Goal: Task Accomplishment & Management: Use online tool/utility

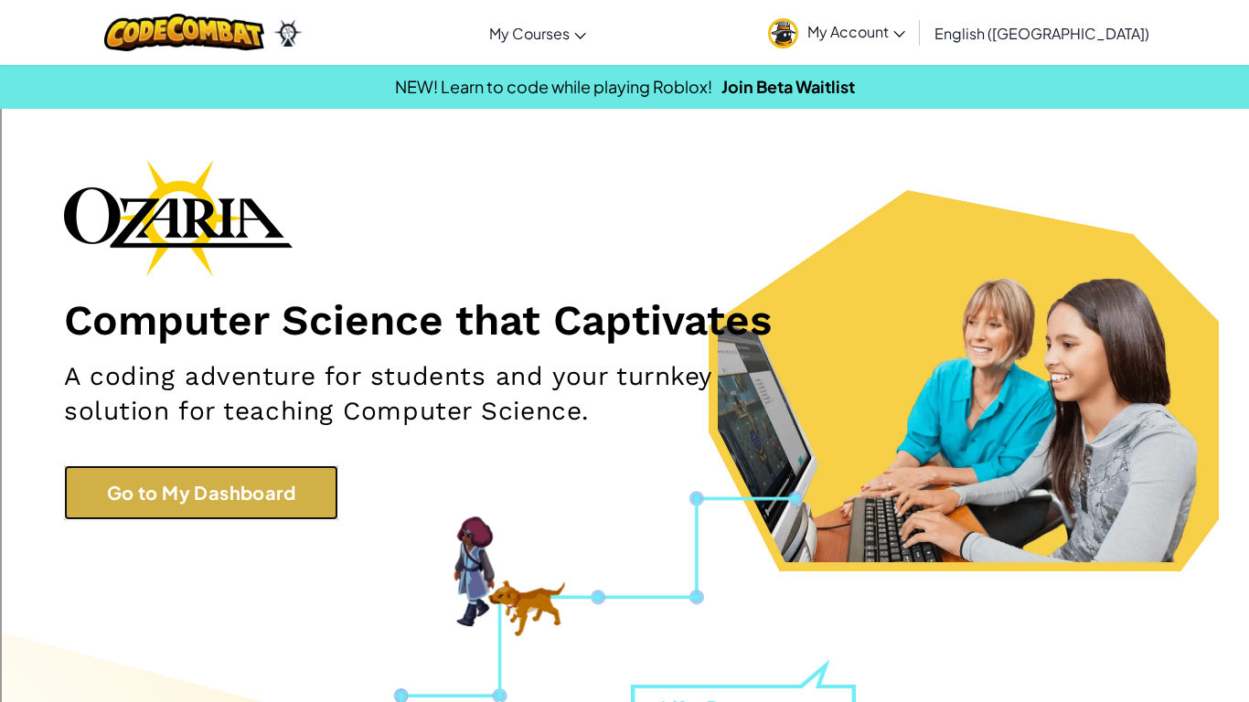
click at [207, 502] on link "Go to My Dashboard" at bounding box center [201, 492] width 274 height 55
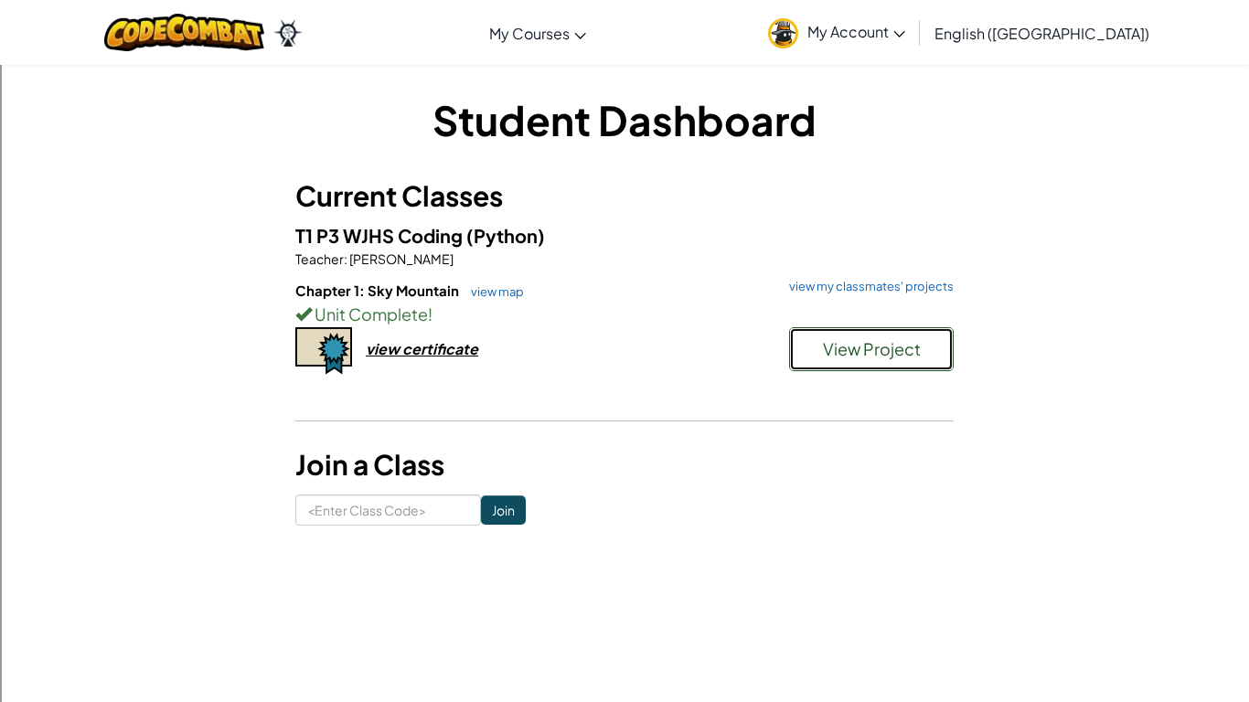
click at [856, 361] on button "View Project" at bounding box center [871, 349] width 165 height 44
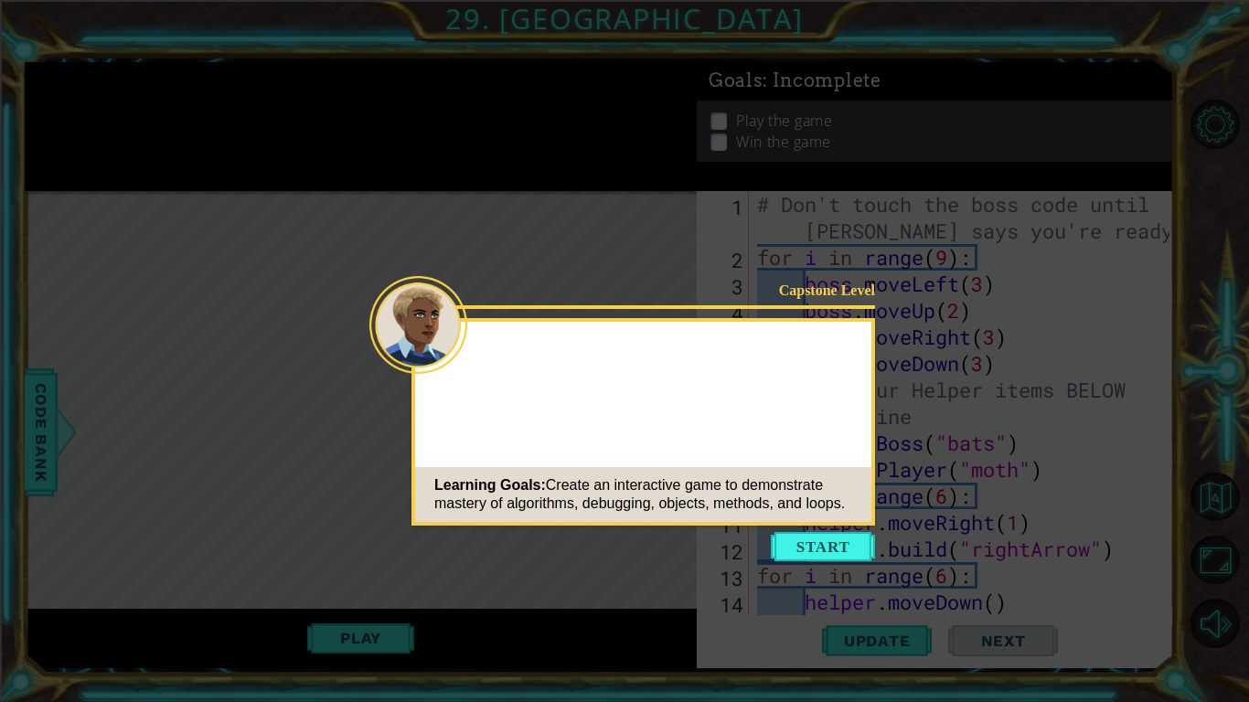
click at [807, 548] on button "Start" at bounding box center [823, 546] width 104 height 29
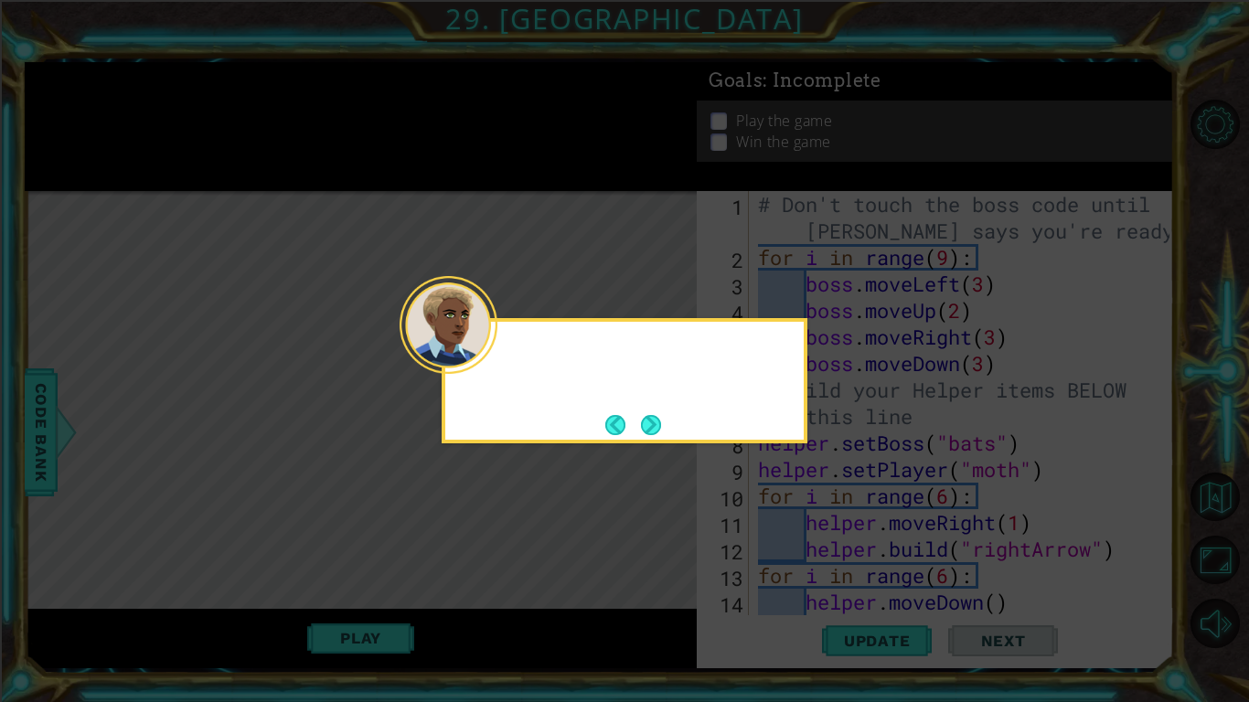
click at [506, 357] on div at bounding box center [624, 355] width 358 height 52
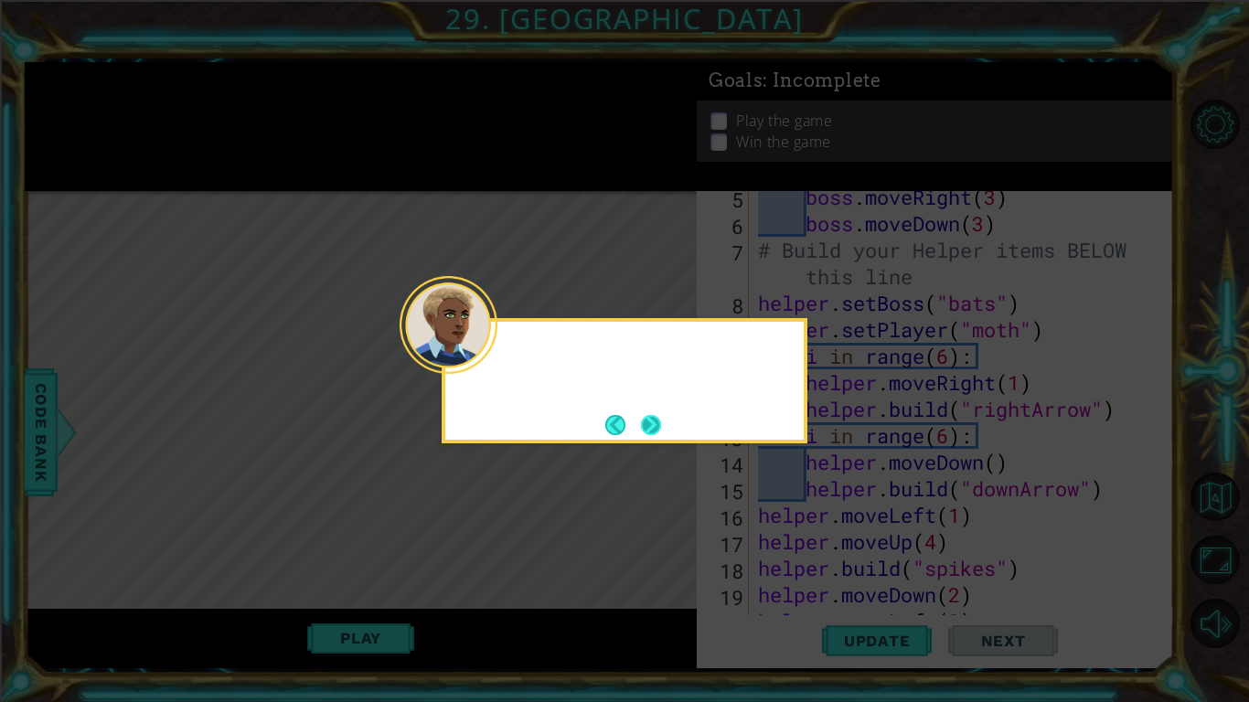
click at [647, 425] on button "Next" at bounding box center [650, 424] width 27 height 27
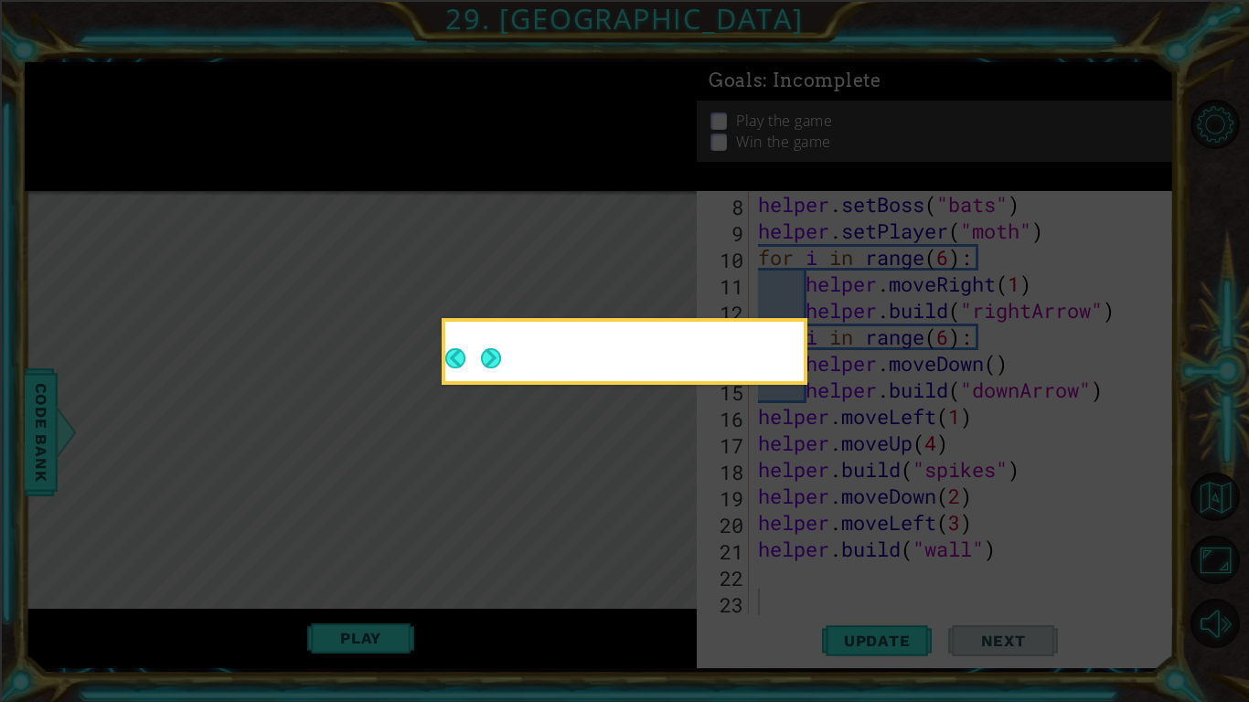
scroll to position [239, 0]
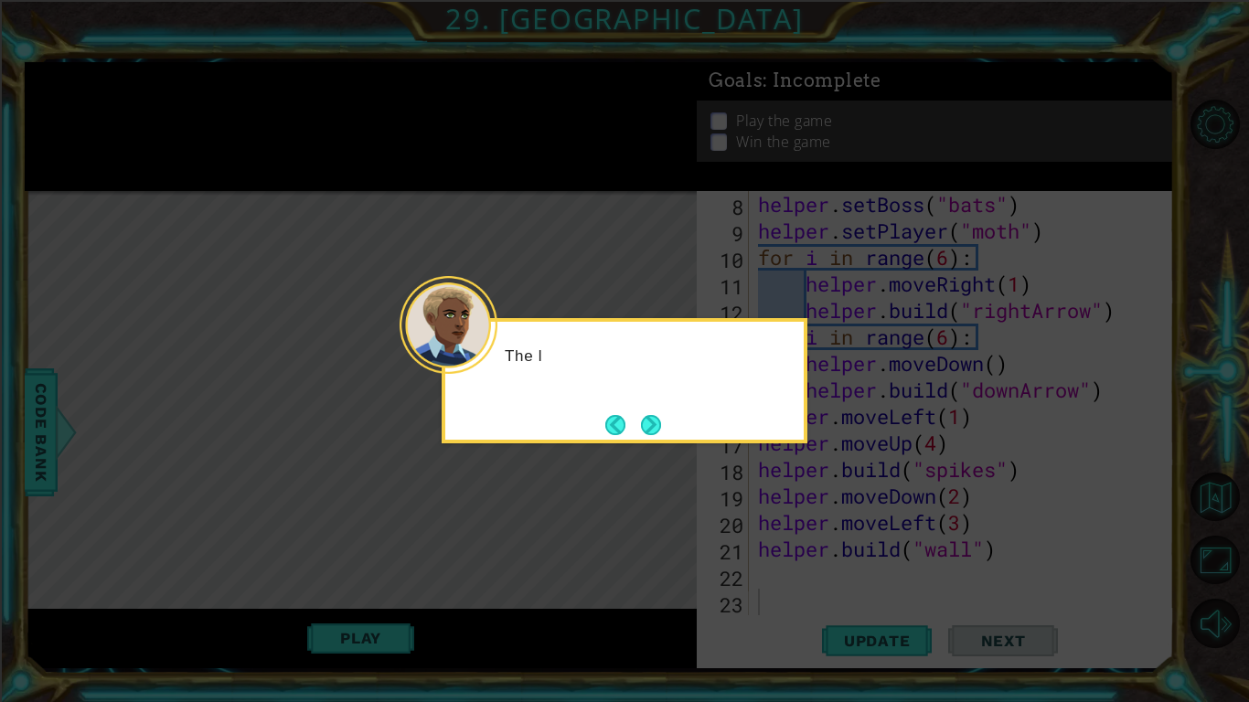
click at [647, 425] on button "Next" at bounding box center [651, 425] width 30 height 30
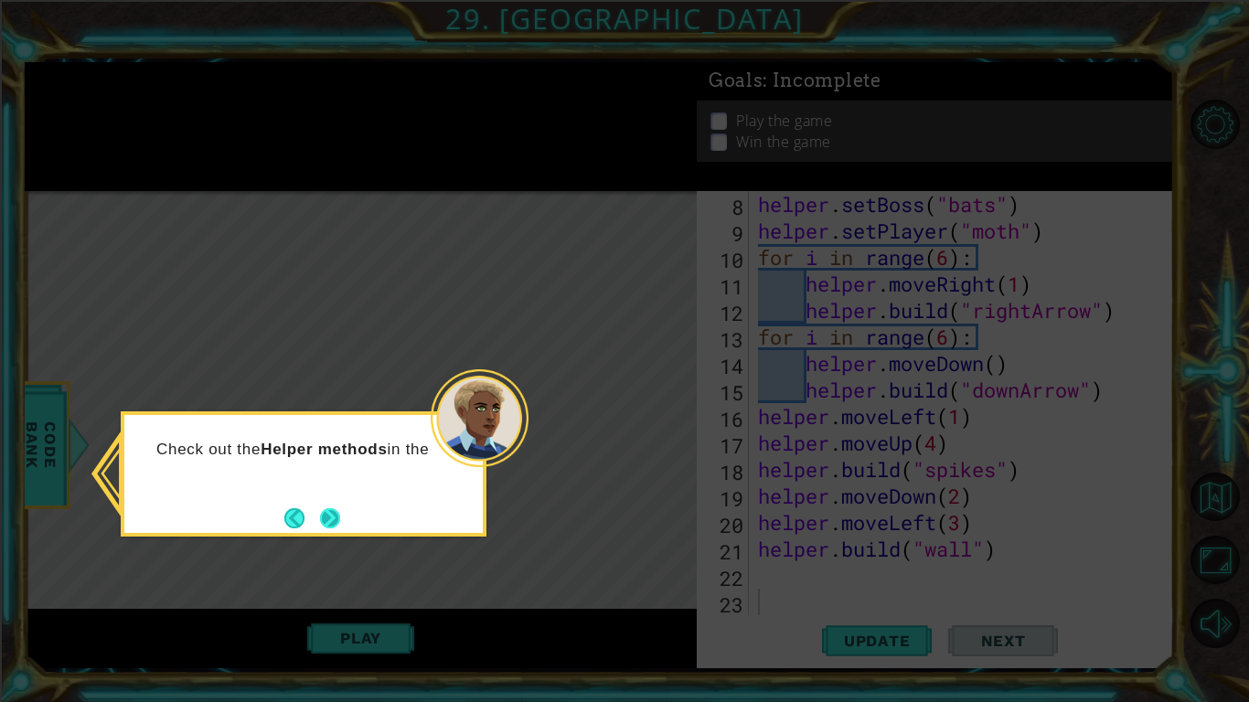
click at [333, 513] on button "Next" at bounding box center [329, 517] width 23 height 23
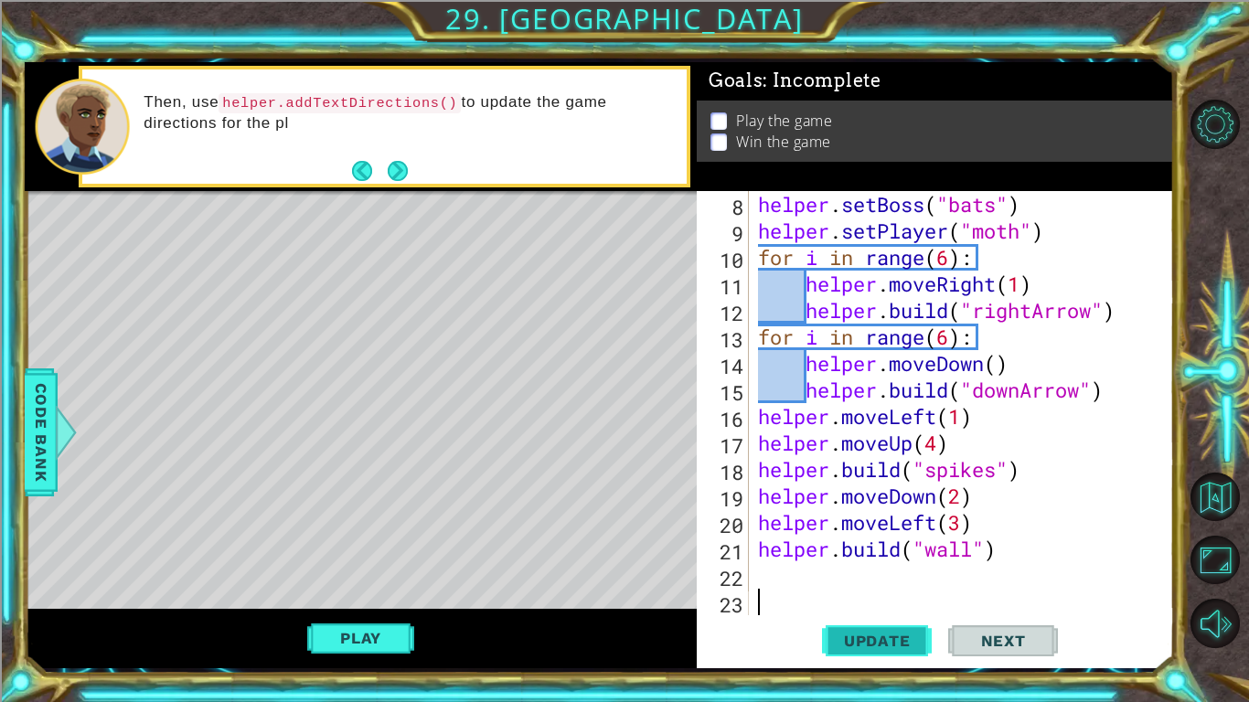
click at [917, 627] on button "Update" at bounding box center [877, 641] width 110 height 48
click at [354, 640] on button "Play" at bounding box center [360, 638] width 107 height 35
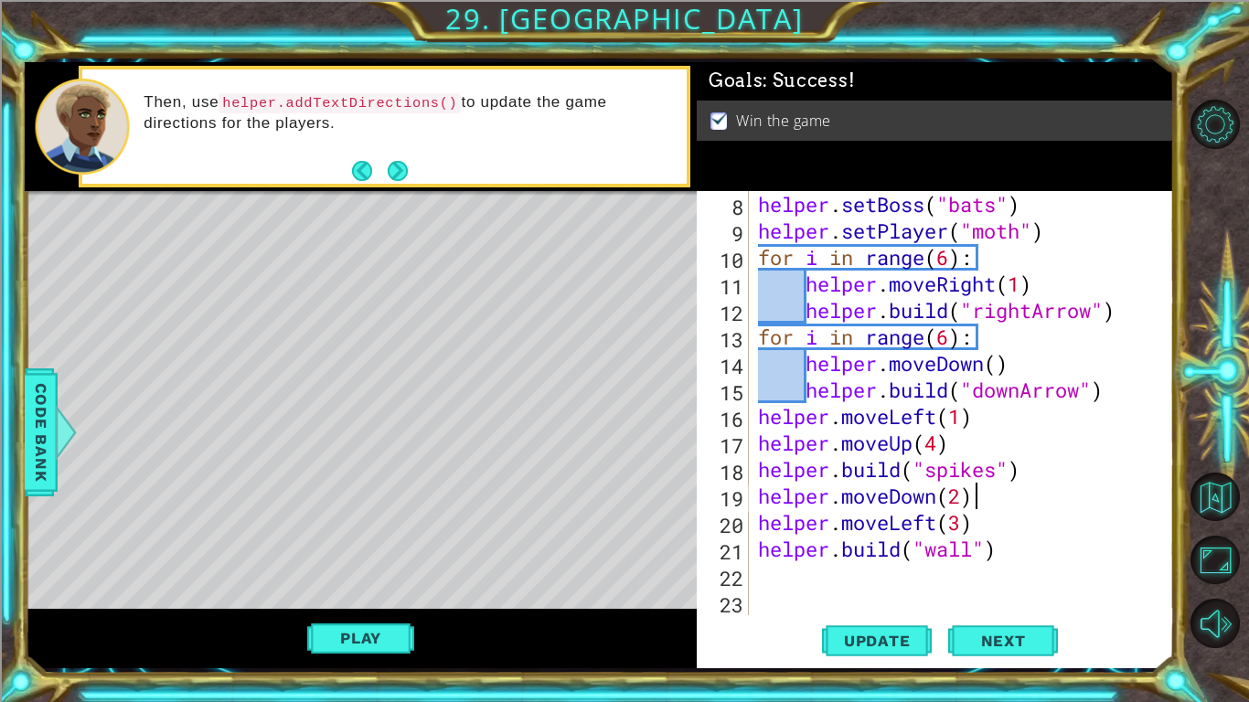
click at [971, 489] on div "helper . setBoss ( "bats" ) helper . setPlayer ( "moth" ) for i in range ( 6 ) …" at bounding box center [966, 429] width 424 height 477
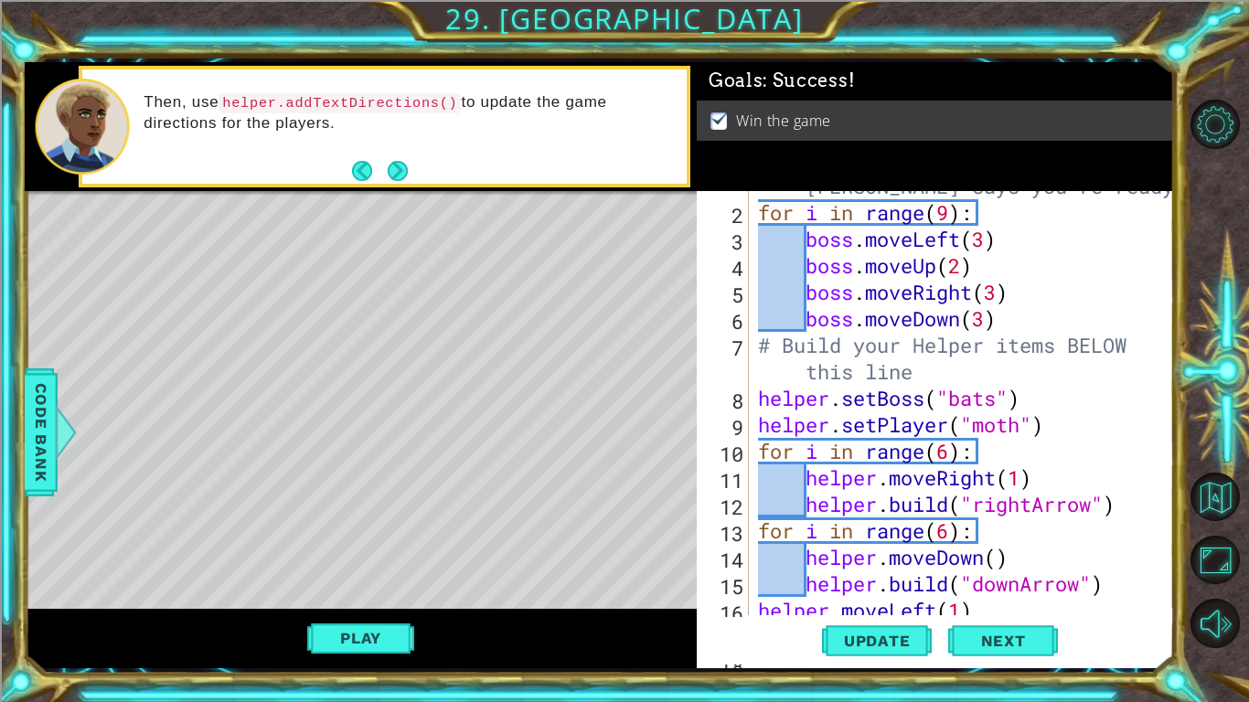
scroll to position [0, 0]
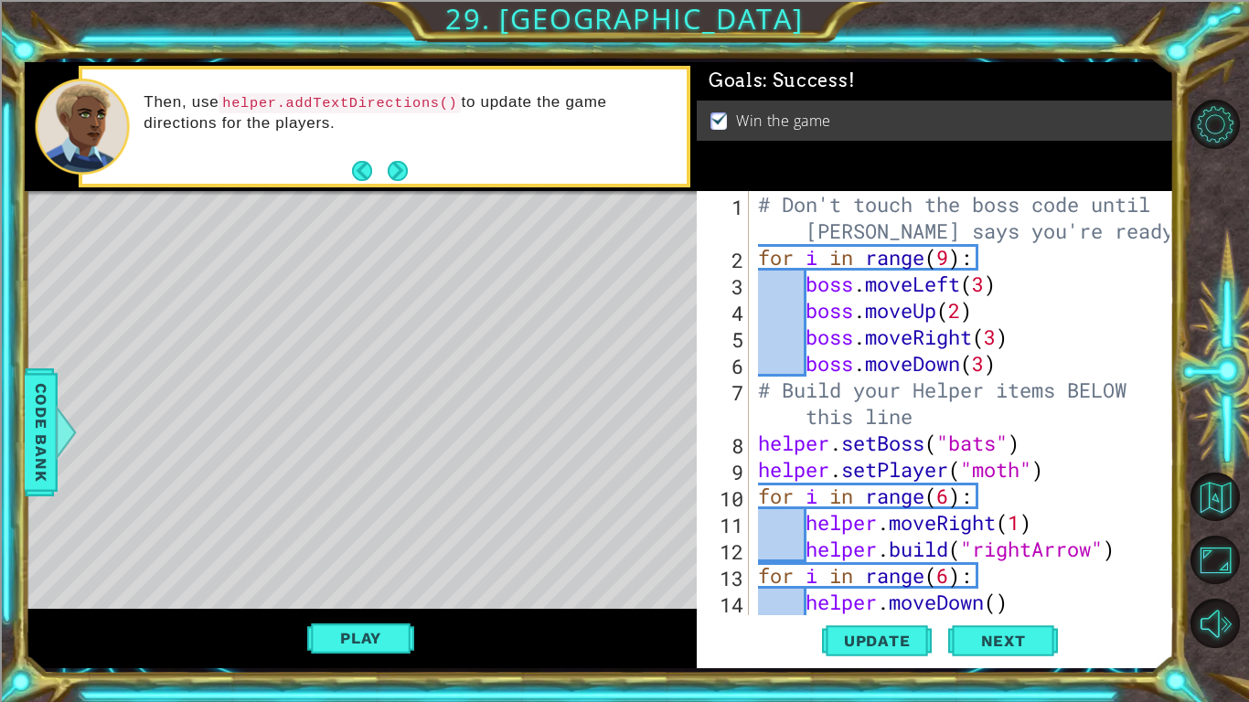
click at [964, 304] on div "# Don't touch the boss code until [PERSON_NAME] says you're ready! for i in ran…" at bounding box center [966, 443] width 424 height 504
click at [990, 362] on div "# Don't touch the boss code until [PERSON_NAME] says you're ready! for i in ran…" at bounding box center [966, 443] width 424 height 504
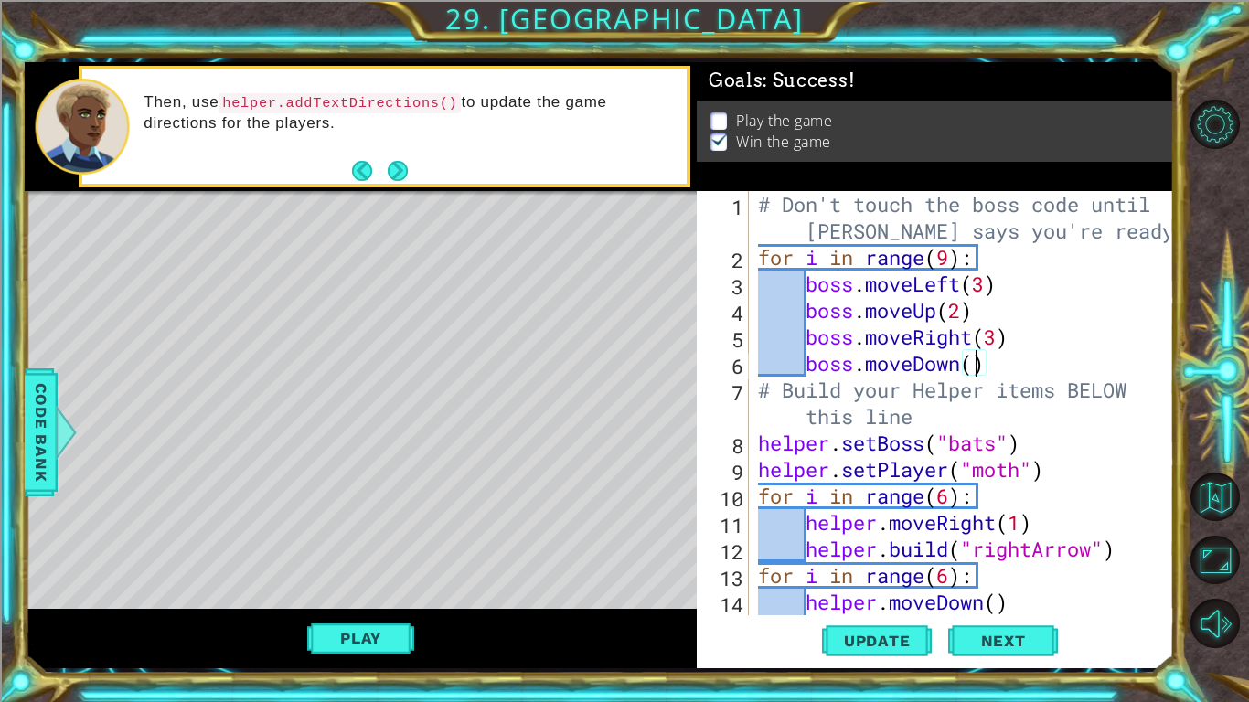
scroll to position [0, 10]
click at [963, 366] on div "# Don't touch the boss code until [PERSON_NAME] says you're ready! for i in ran…" at bounding box center [966, 443] width 424 height 504
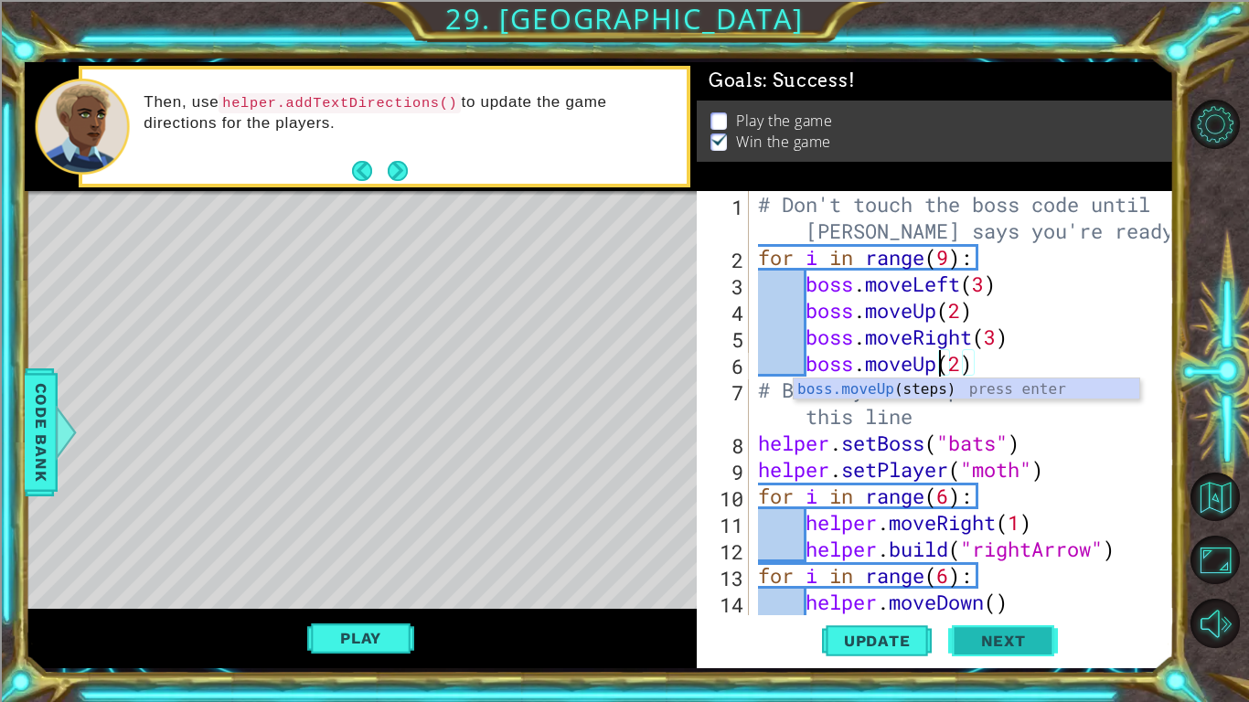
click at [1028, 649] on span "Next" at bounding box center [1003, 644] width 81 height 18
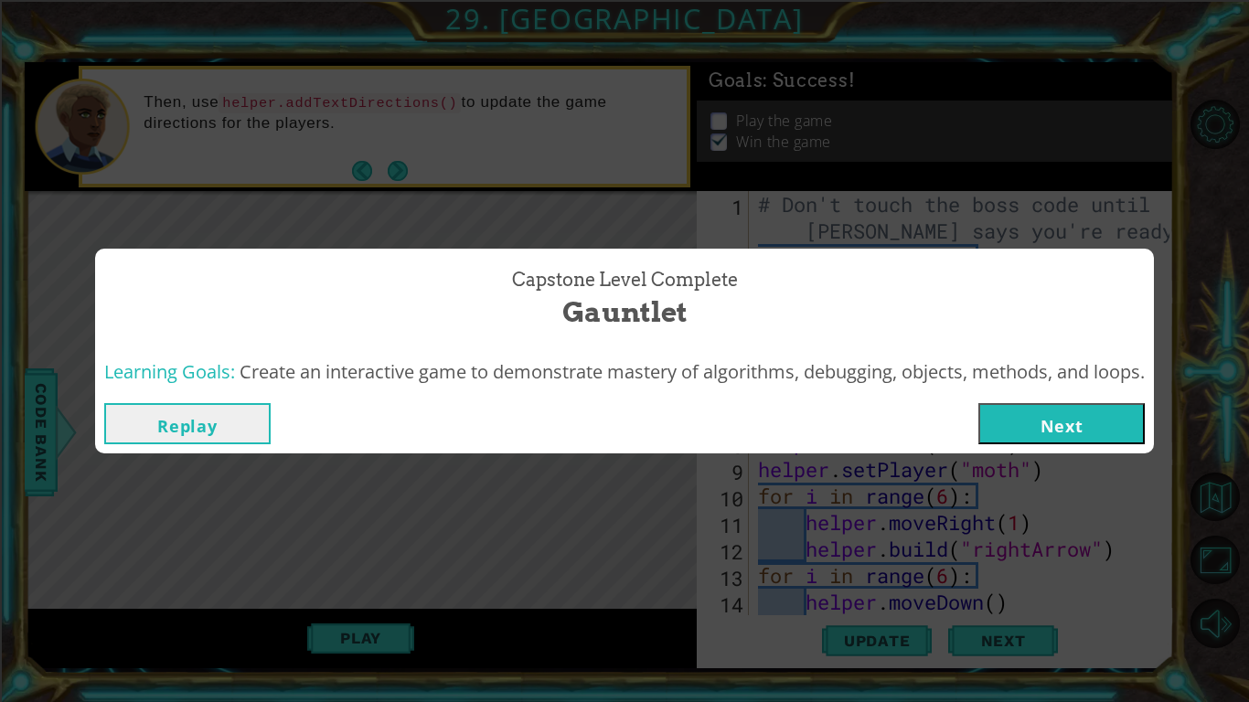
click at [177, 442] on button "Replay" at bounding box center [187, 423] width 166 height 41
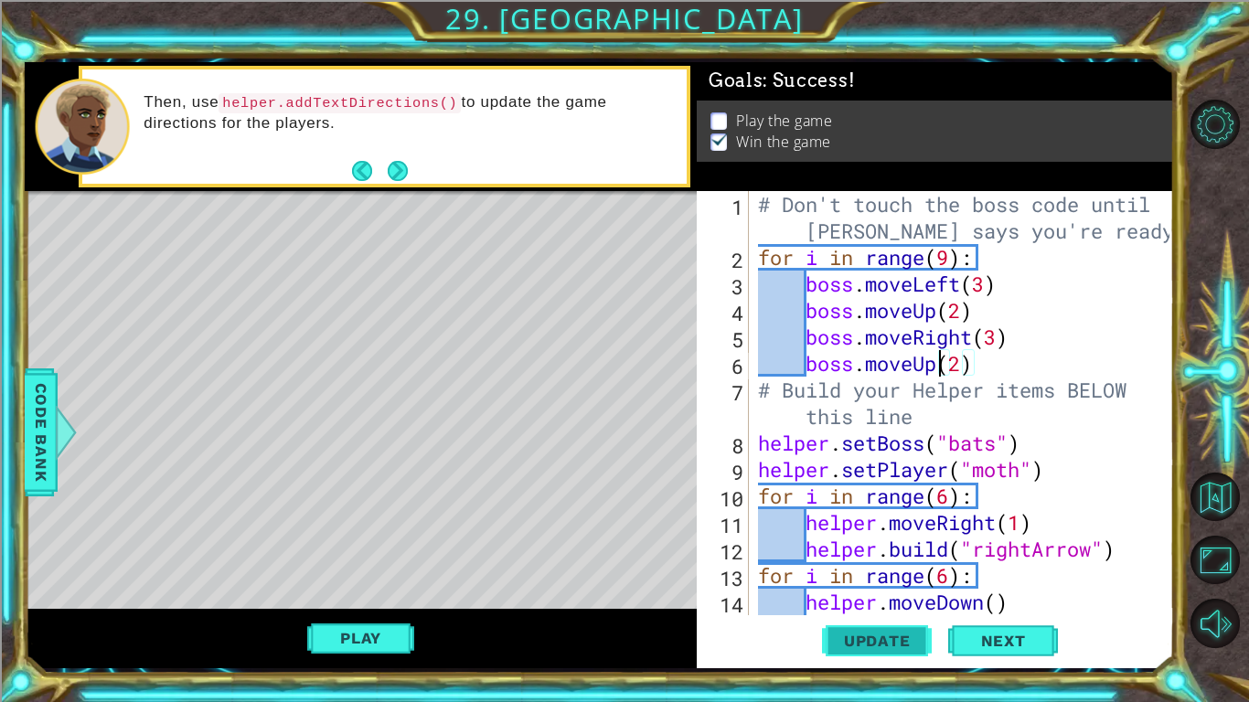
click at [883, 642] on span "Update" at bounding box center [876, 641] width 103 height 18
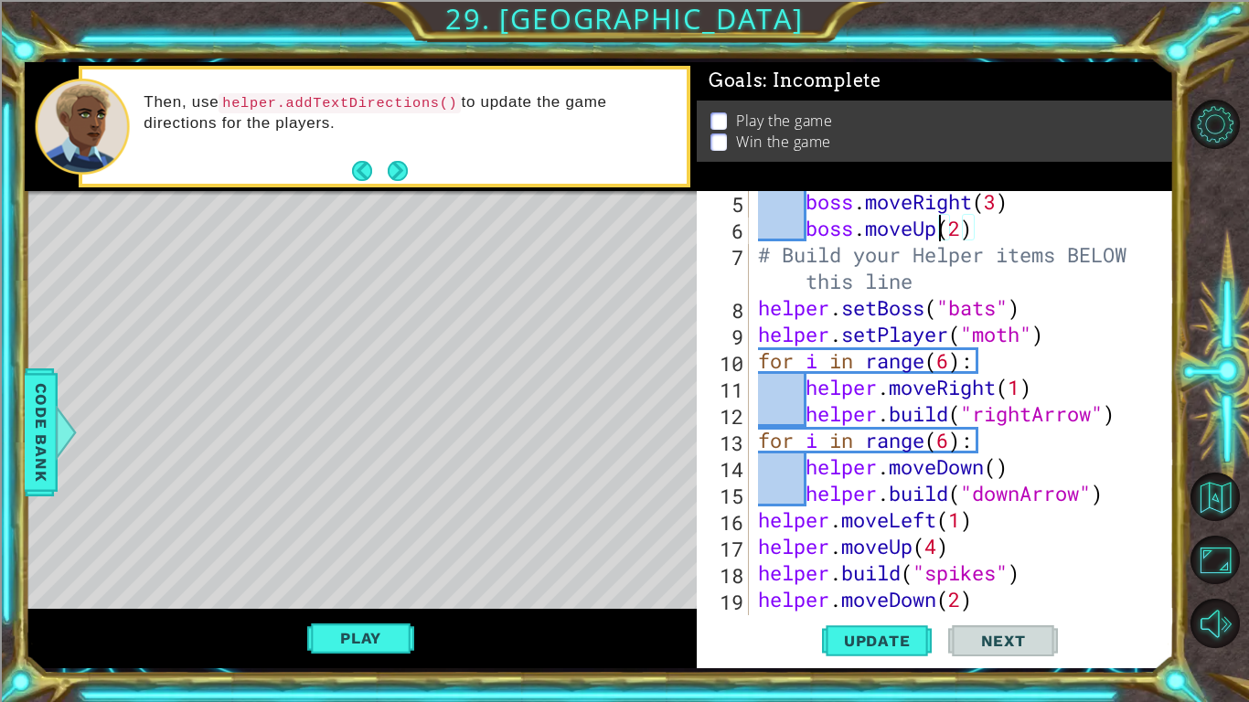
scroll to position [136, 0]
click at [1073, 340] on div "boss . moveRight ( 3 ) boss . moveUp ( 2 ) # Build your Helper items BELOW this…" at bounding box center [966, 426] width 424 height 477
type textarea "helper.setPlayer("moth")"
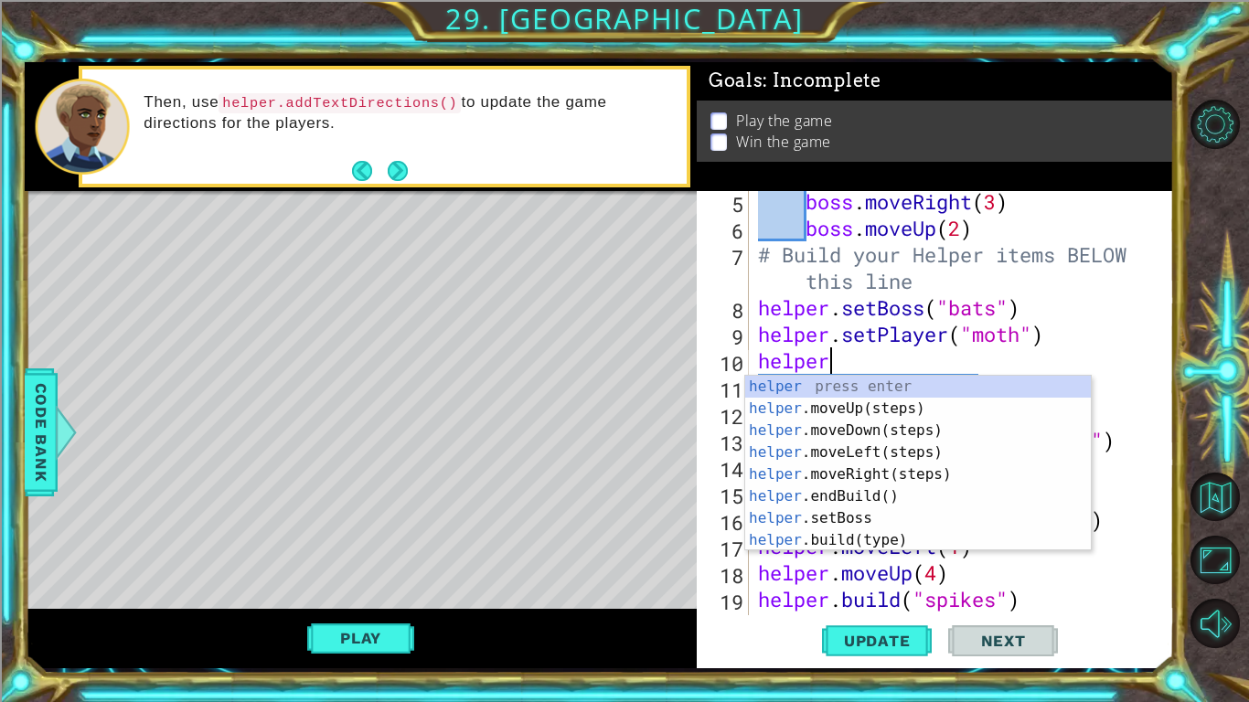
scroll to position [0, 3]
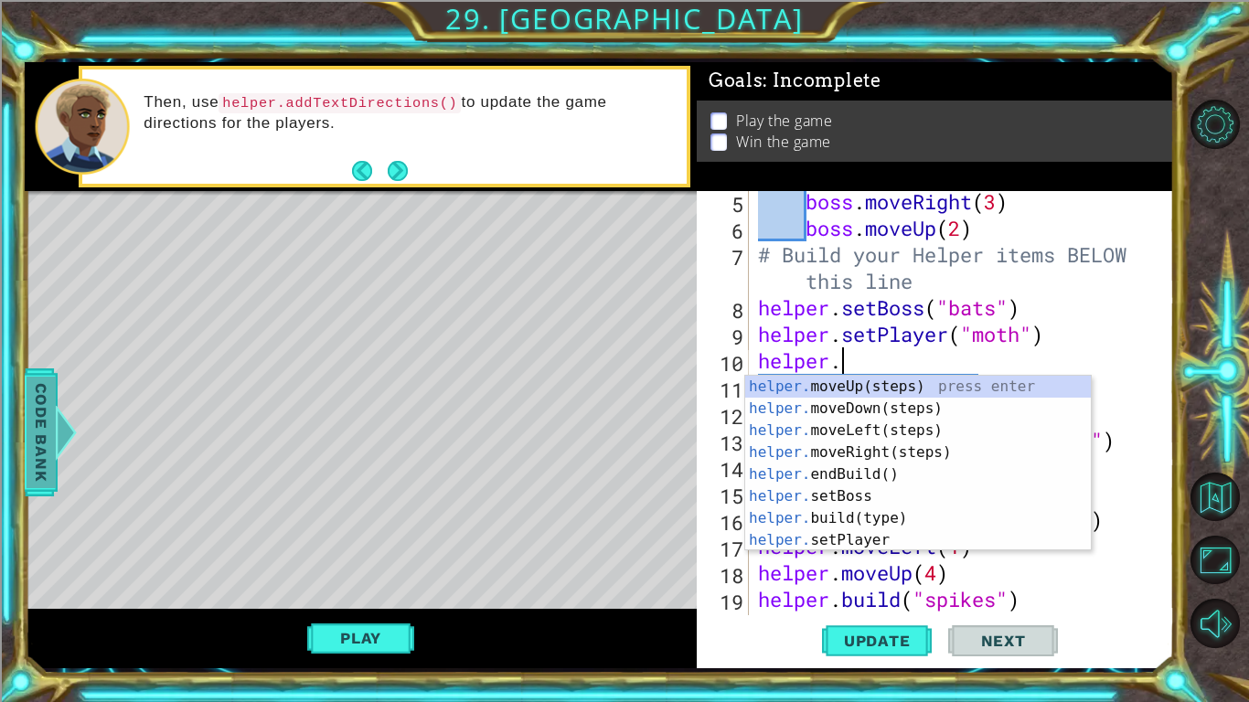
click at [60, 406] on div at bounding box center [66, 432] width 23 height 55
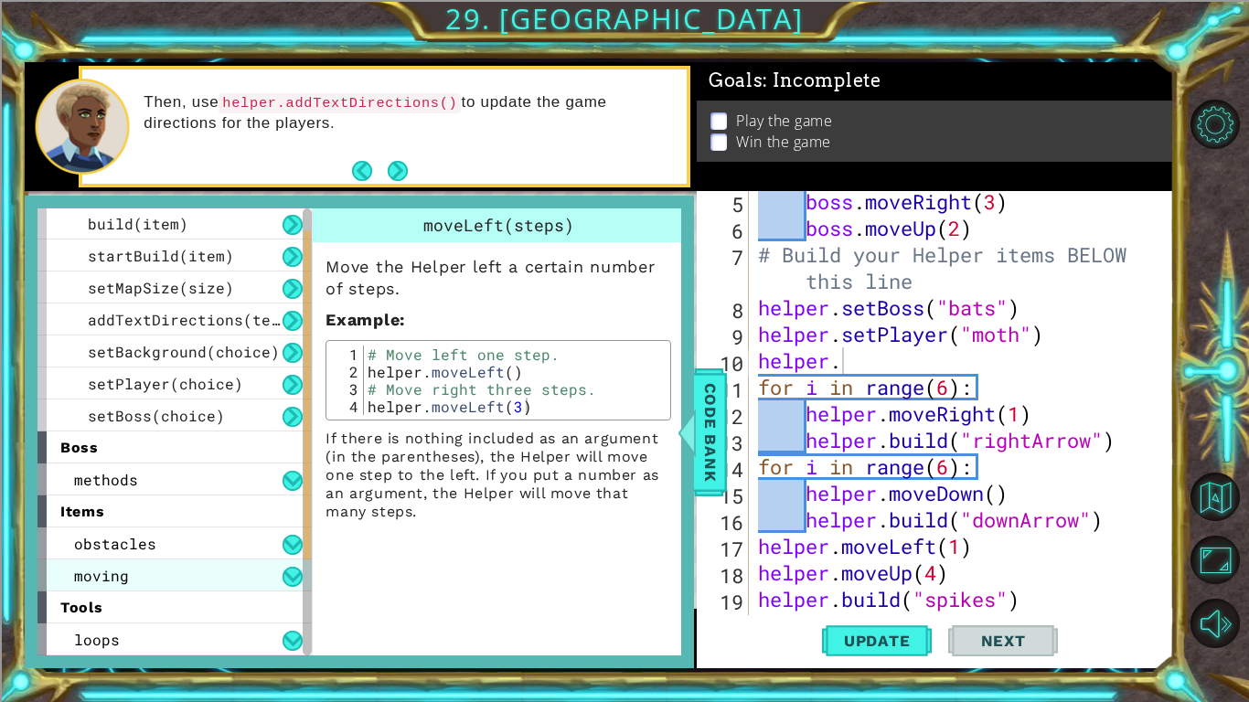
scroll to position [0, 0]
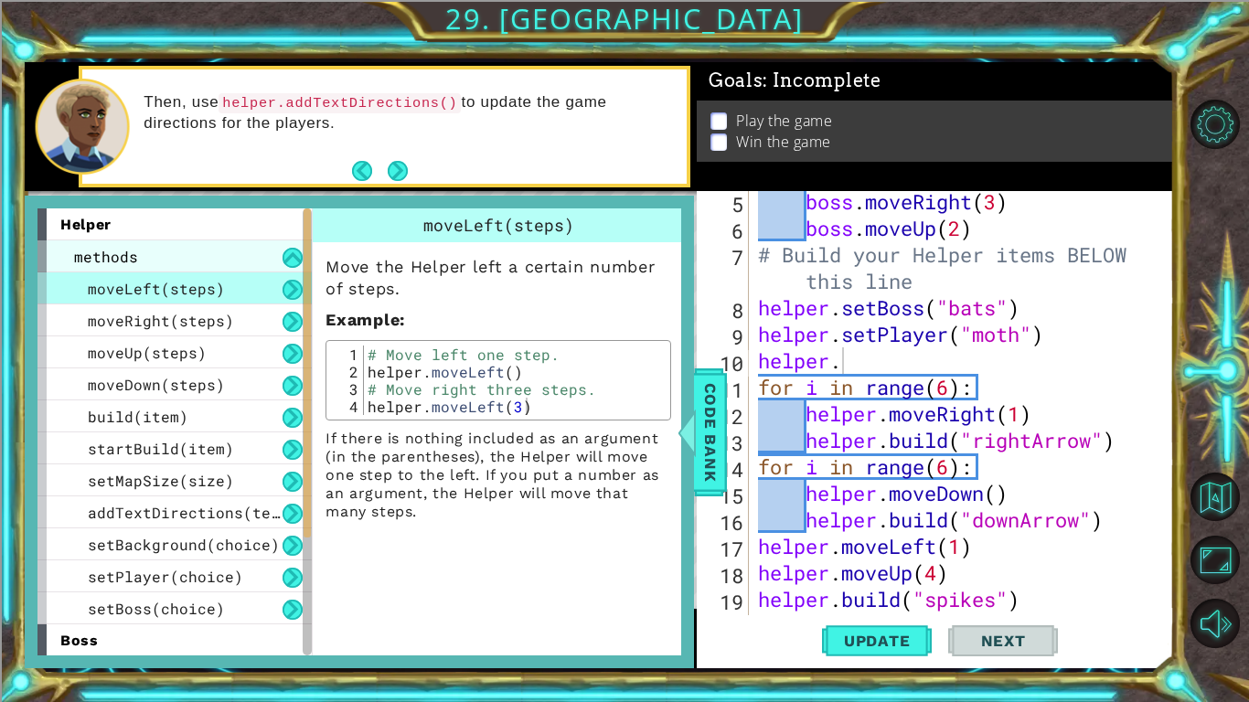
click at [184, 262] on div "methods" at bounding box center [174, 256] width 274 height 32
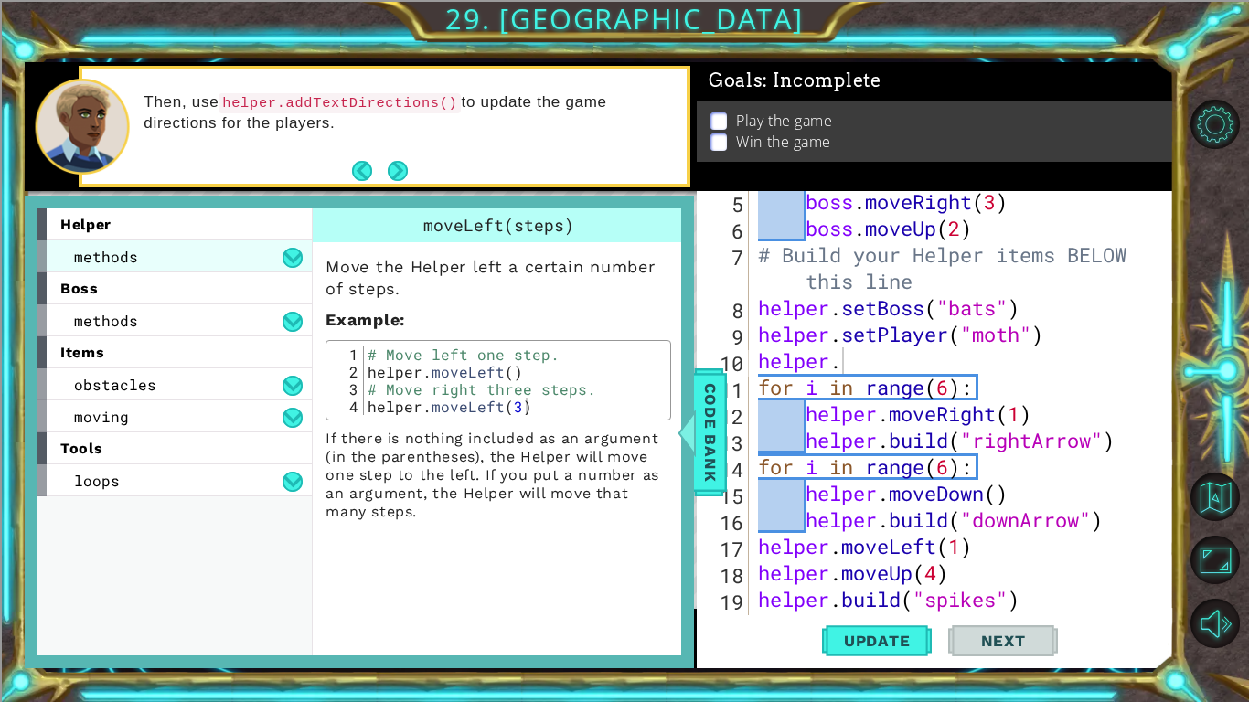
click at [184, 262] on div "methods" at bounding box center [174, 256] width 274 height 32
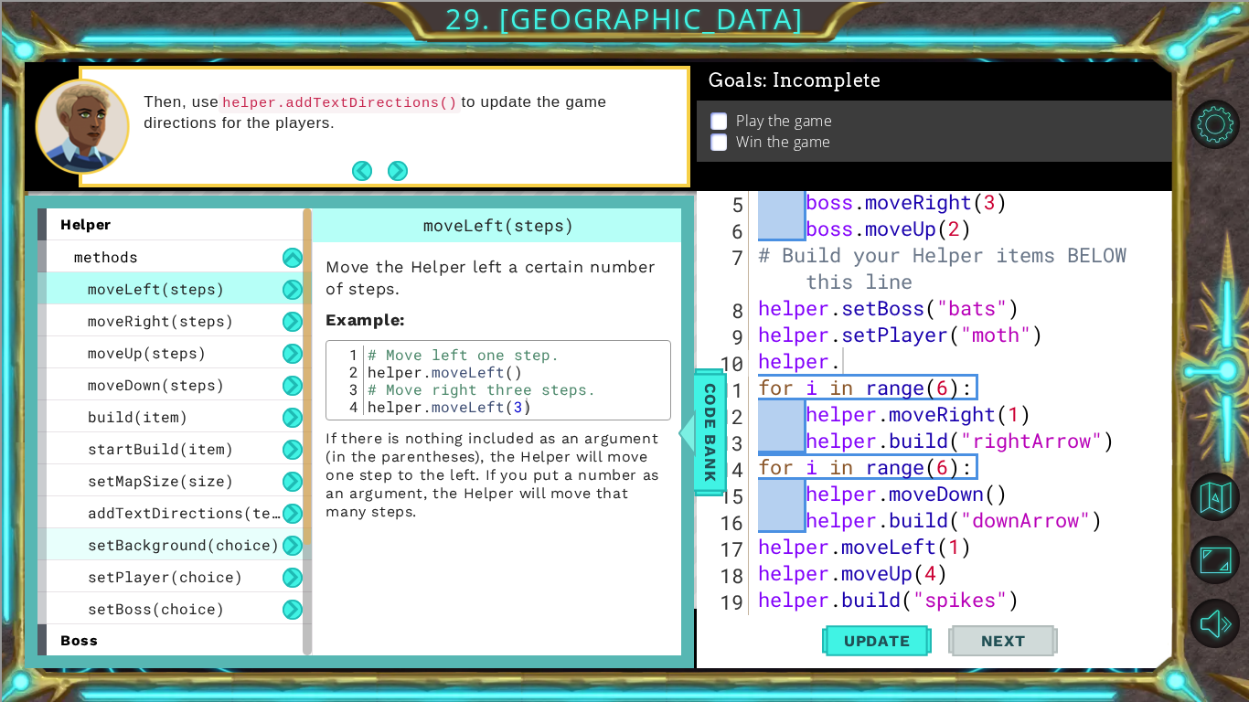
click at [220, 538] on span "setBackground(choice)" at bounding box center [184, 544] width 192 height 19
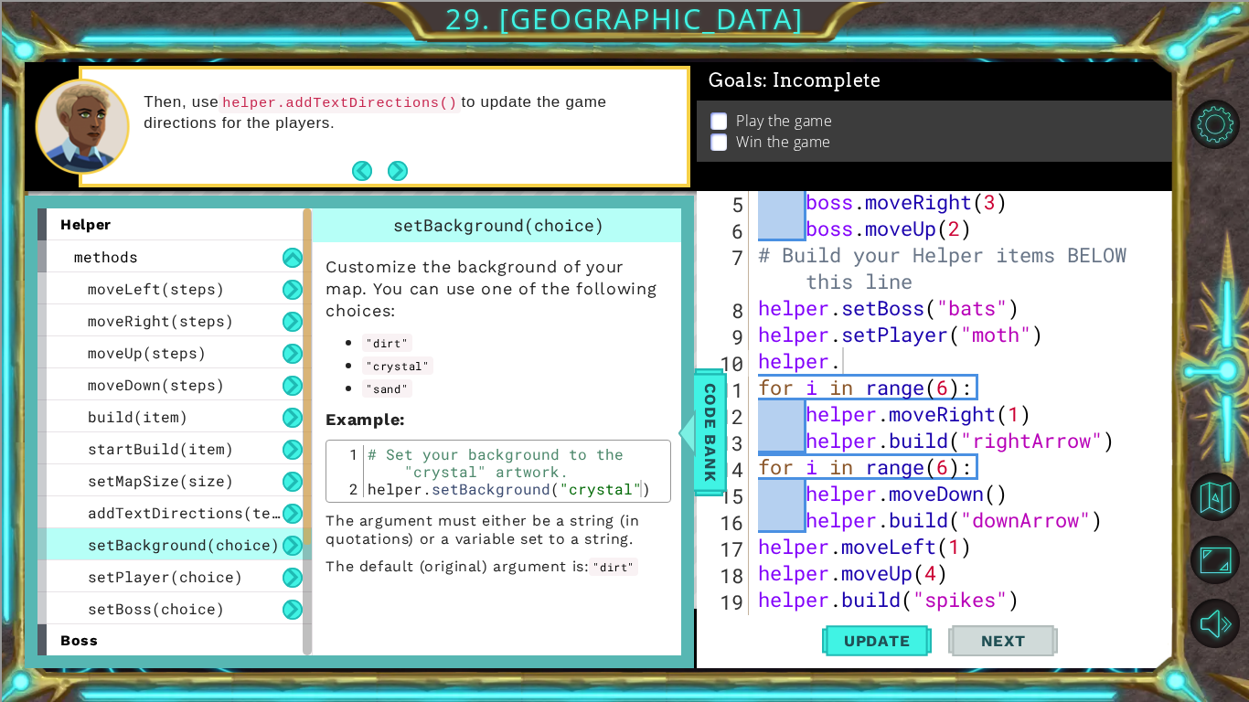
click at [877, 358] on div "boss . moveRight ( 3 ) boss . moveUp ( 2 ) # Build your Helper items BELOW this…" at bounding box center [966, 426] width 424 height 477
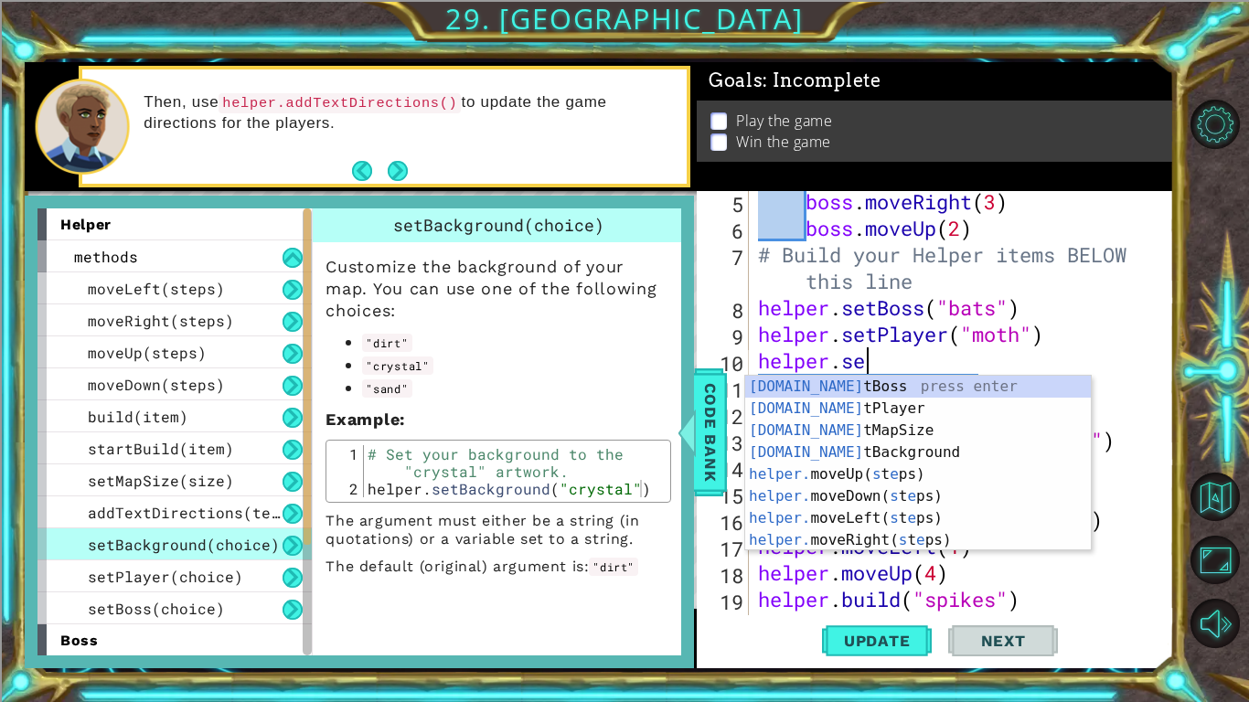
scroll to position [0, 5]
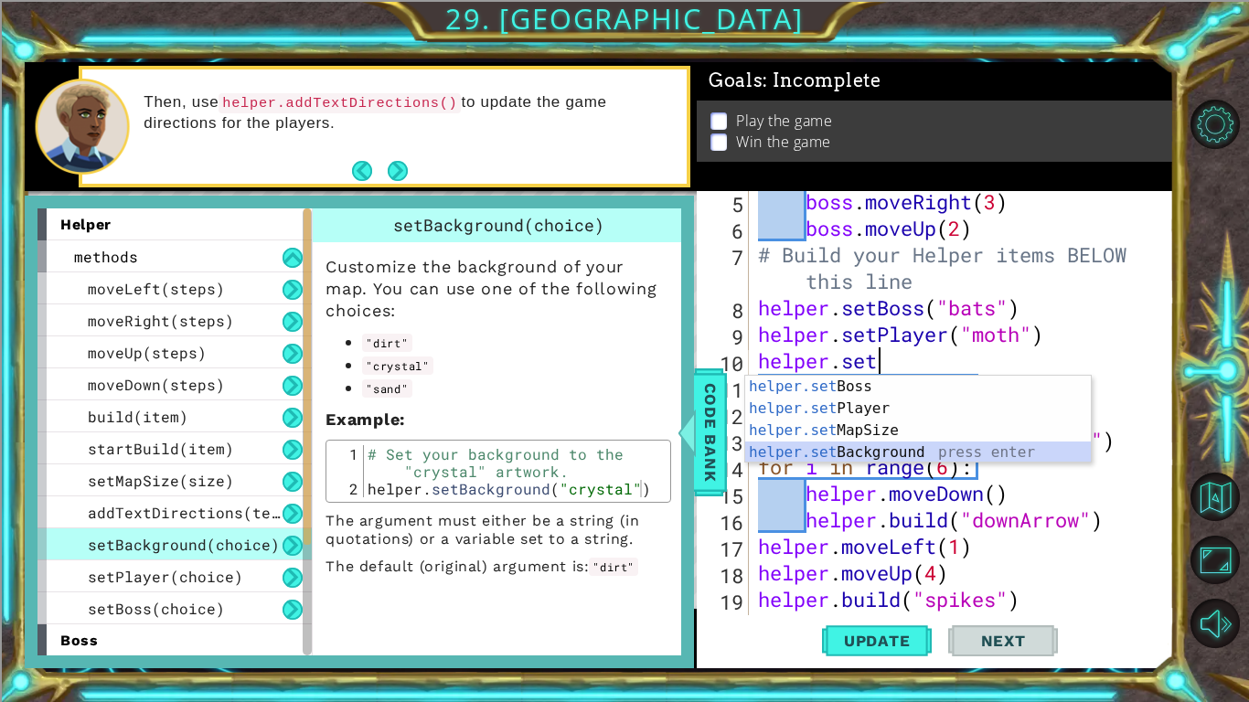
type textarea "helper.setBackground("crystal")"
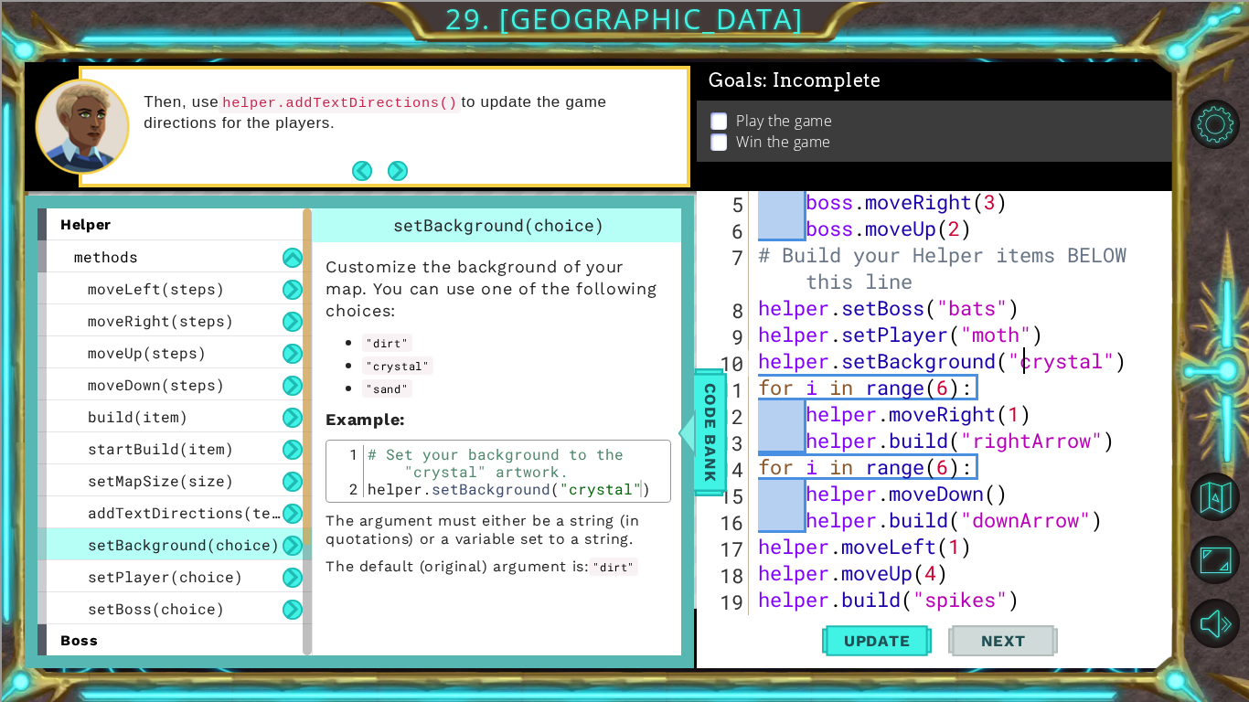
click at [1133, 361] on div "boss . moveRight ( 3 ) boss . moveUp ( 2 ) # Build your Helper items BELOW this…" at bounding box center [966, 426] width 424 height 477
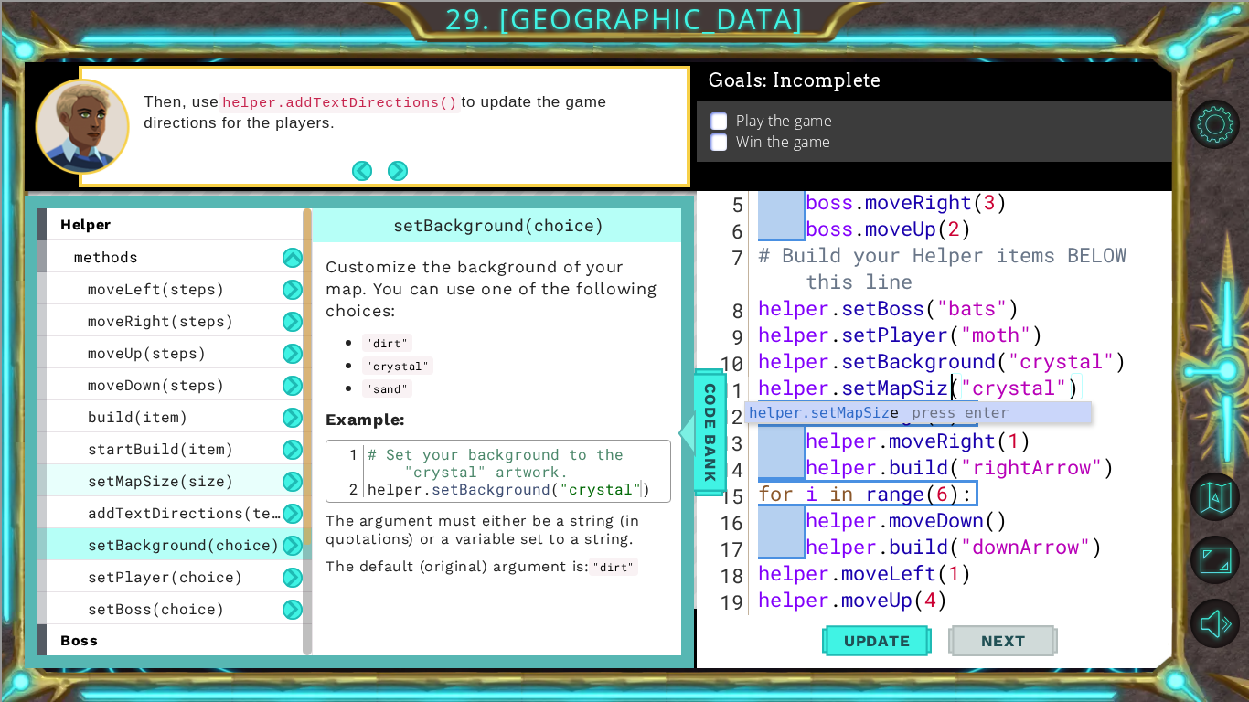
scroll to position [0, 9]
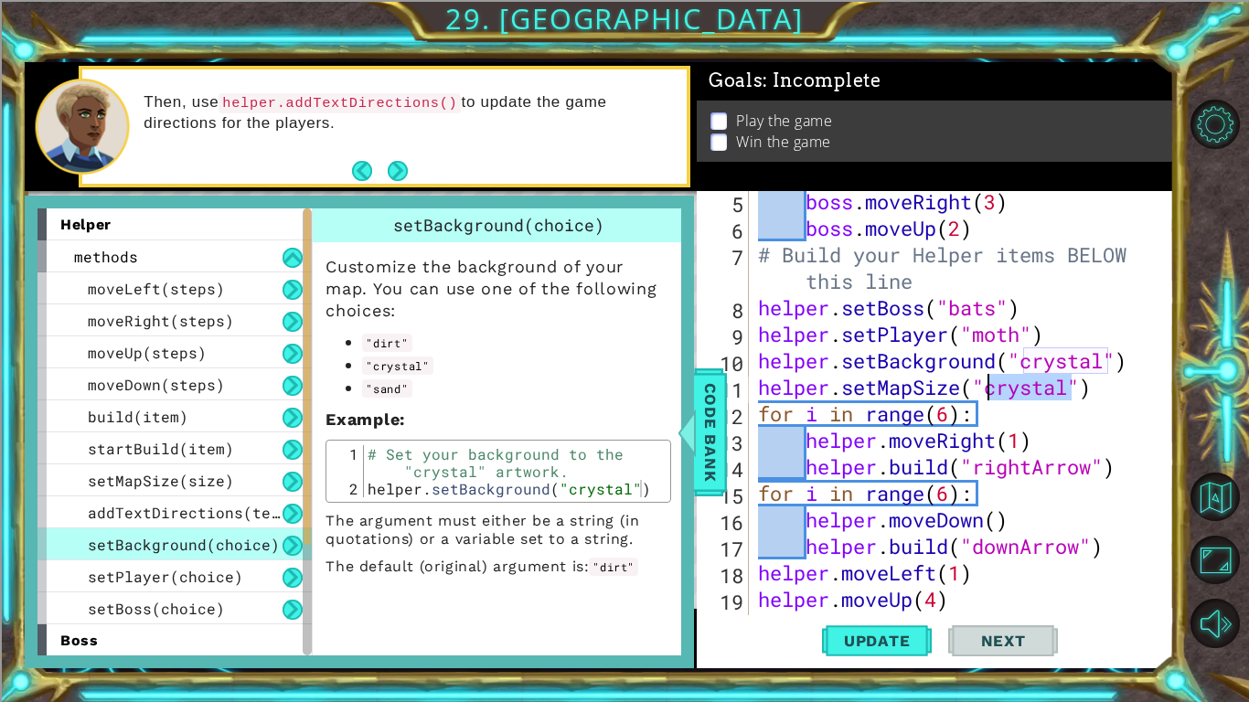
drag, startPoint x: 1071, startPoint y: 391, endPoint x: 990, endPoint y: 388, distance: 81.4
click at [990, 388] on div "boss . moveRight ( 3 ) boss . moveUp ( 2 ) # Build your Helper items BELOW this…" at bounding box center [966, 426] width 424 height 477
click at [953, 378] on div "boss . moveRight ( 3 ) boss . moveUp ( 2 ) # Build your Helper items BELOW this…" at bounding box center [966, 426] width 424 height 477
click at [983, 389] on div "boss . moveRight ( 3 ) boss . moveUp ( 2 ) # Build your Helper items BELOW this…" at bounding box center [966, 426] width 424 height 477
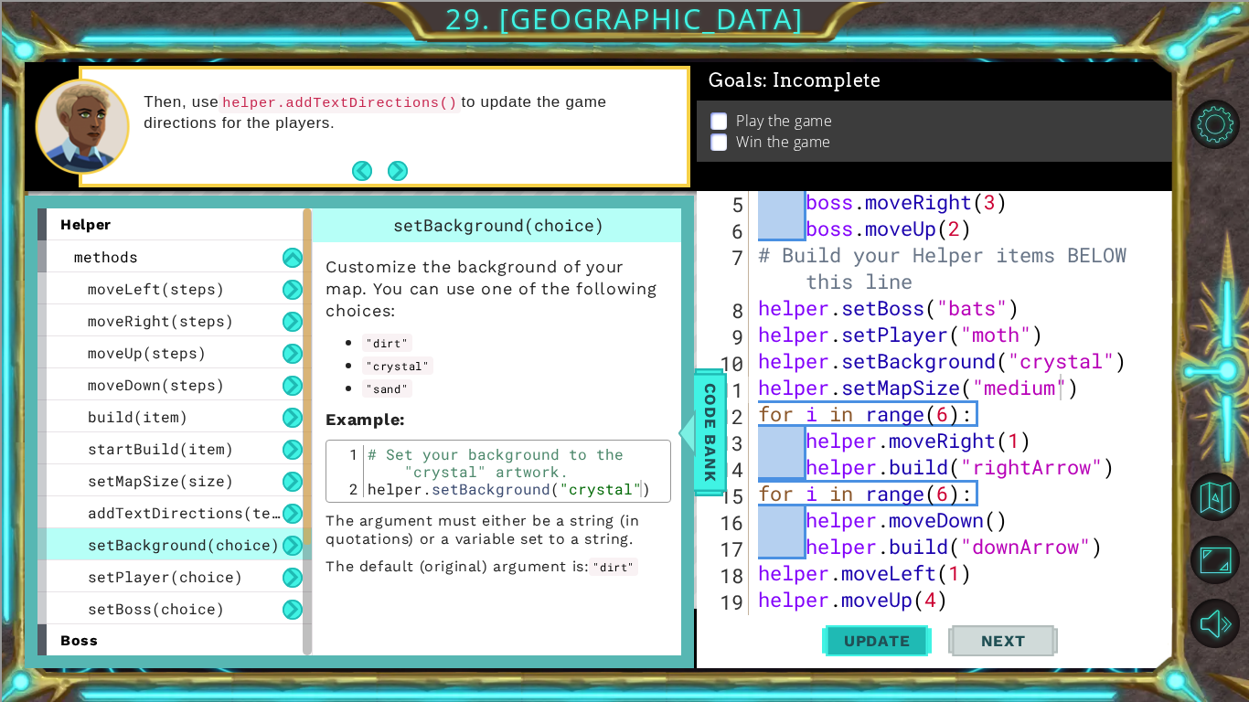
click at [861, 646] on span "Update" at bounding box center [876, 641] width 103 height 18
click at [697, 420] on div at bounding box center [687, 432] width 23 height 55
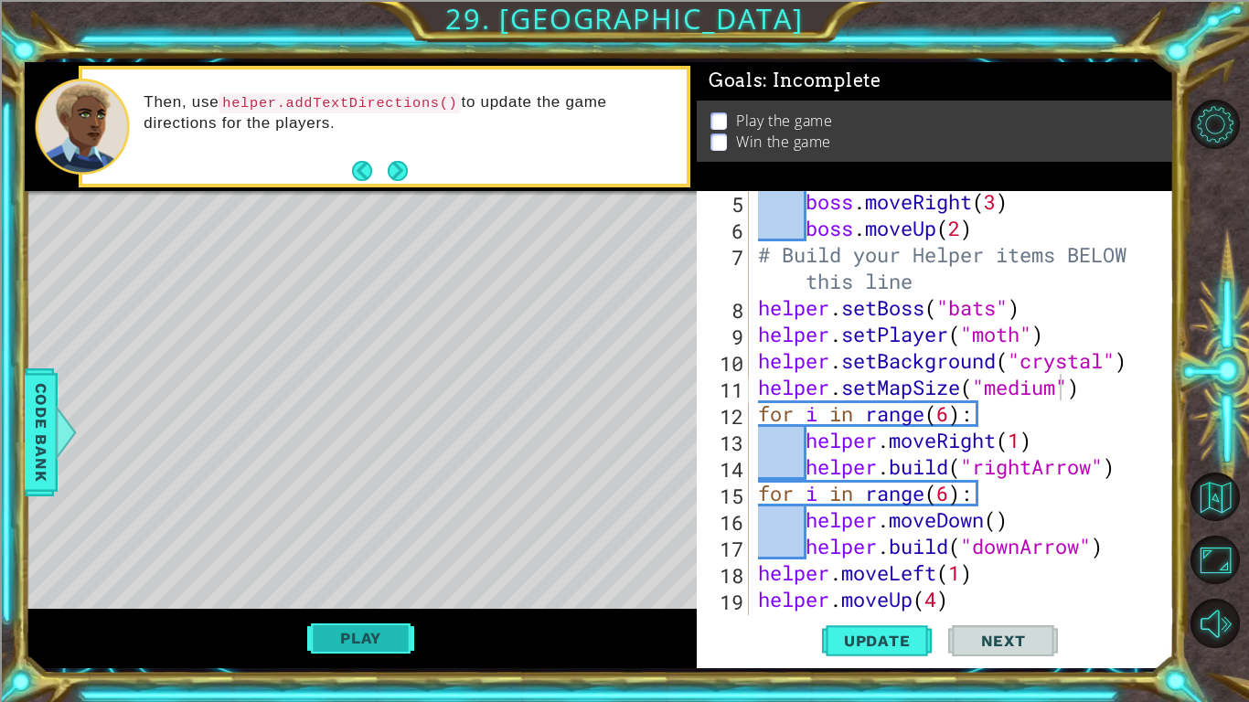
click at [330, 645] on button "Play" at bounding box center [360, 638] width 107 height 35
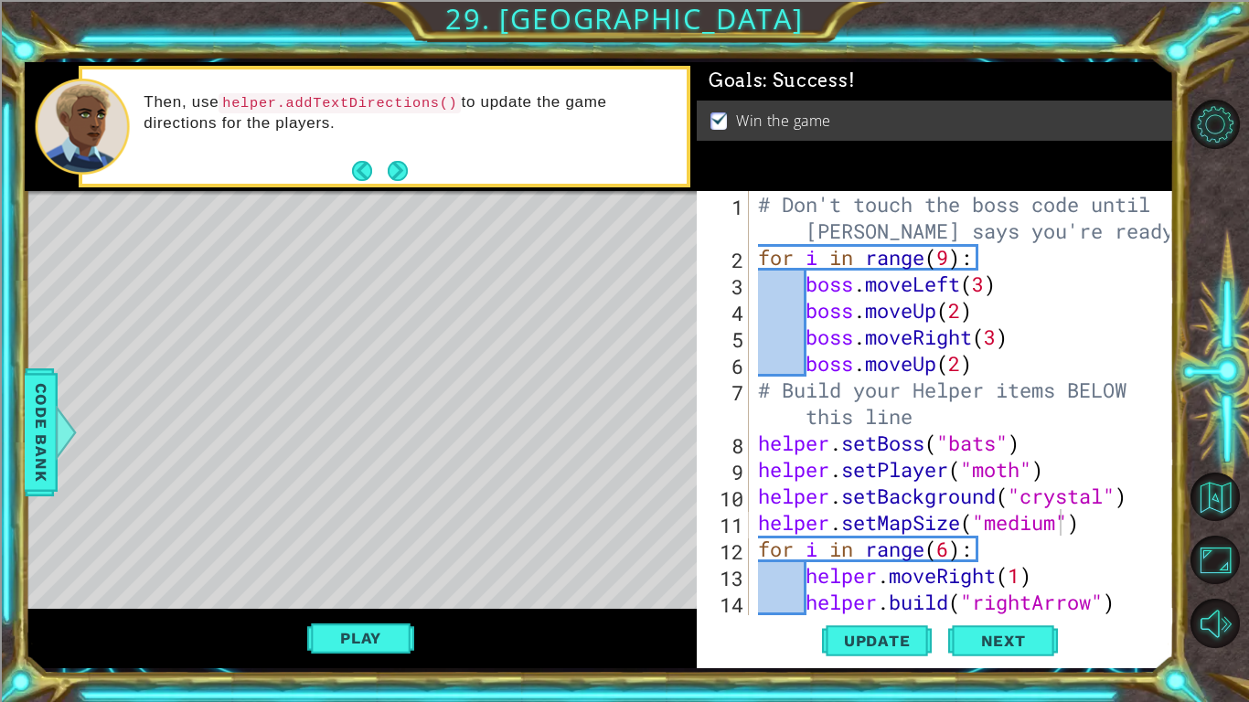
scroll to position [0, 0]
click at [976, 365] on div "# Don't touch the boss code until [PERSON_NAME] says you're ready! for i in ran…" at bounding box center [966, 443] width 424 height 504
type textarea "boss.moveUp(2)"
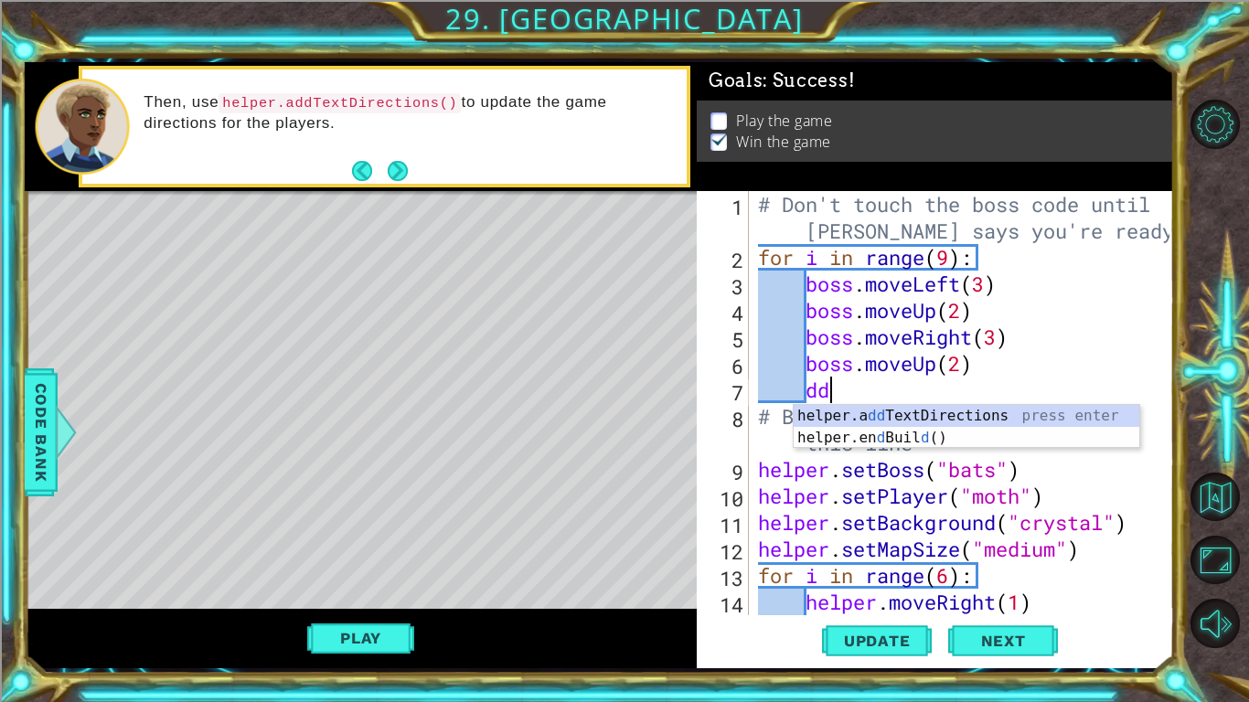
type textarea "d"
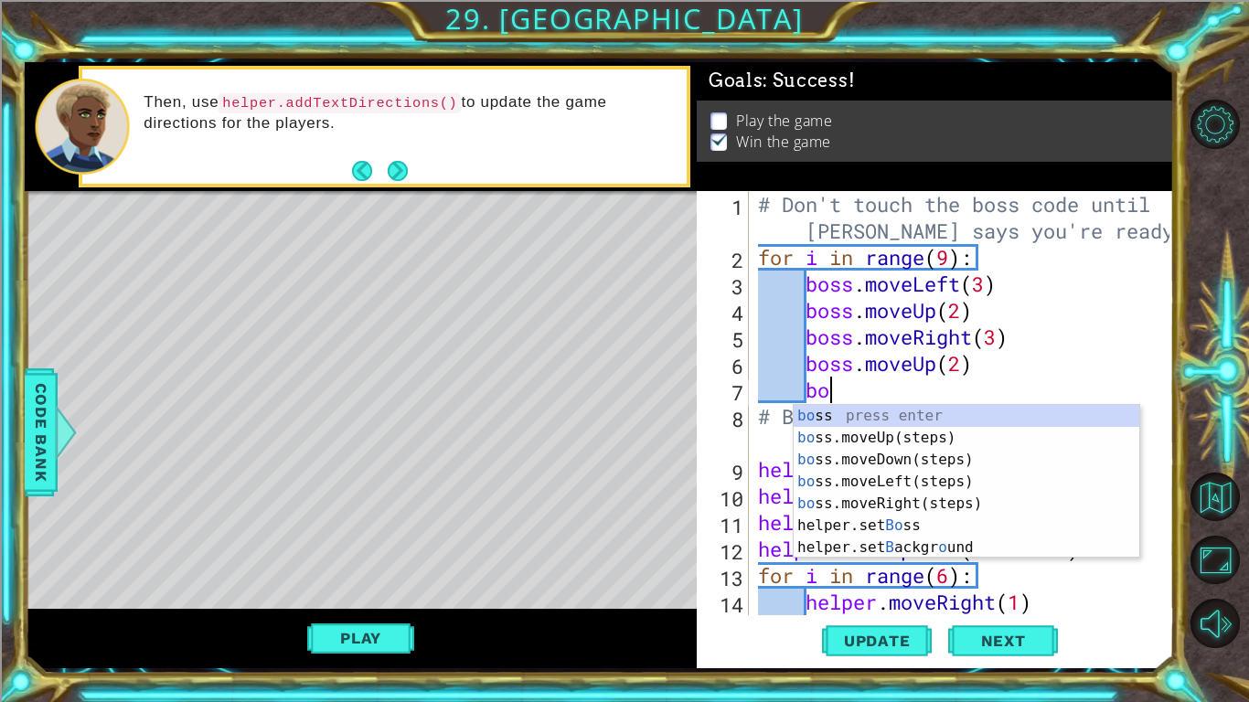
type textarea "bos"
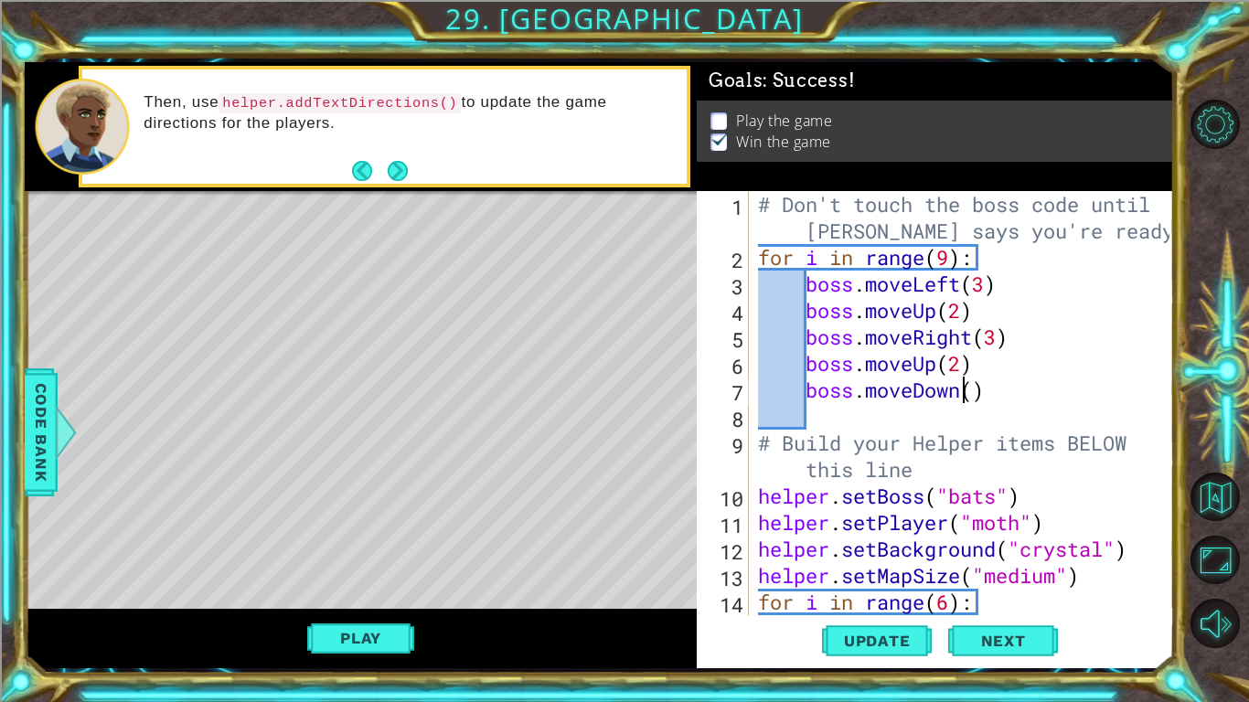
click at [968, 384] on div "# Don't touch the boss code until [PERSON_NAME] says you're ready! for i in ran…" at bounding box center [966, 443] width 424 height 504
click at [969, 385] on div "# Don't touch the boss code until [PERSON_NAME] says you're ready! for i in ran…" at bounding box center [966, 443] width 424 height 504
type textarea "boss.moveDown(5)"
click at [871, 656] on button "Update" at bounding box center [877, 641] width 110 height 48
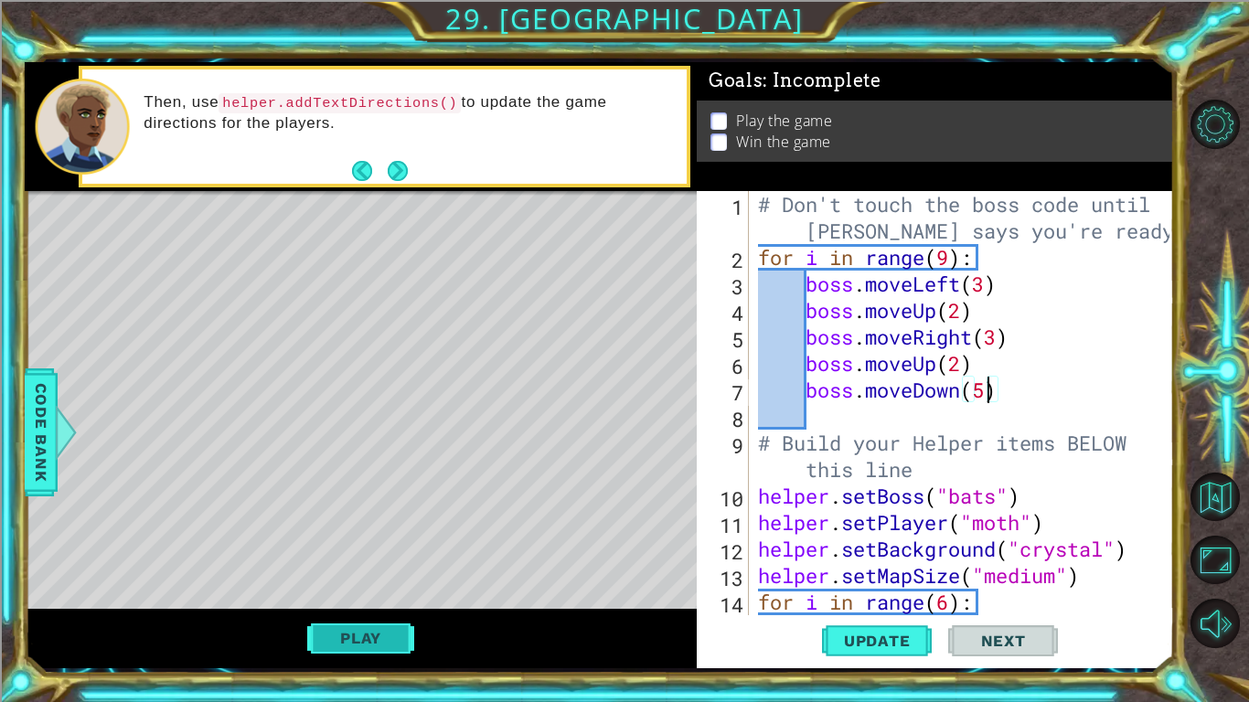
click at [344, 621] on button "Play" at bounding box center [360, 638] width 107 height 35
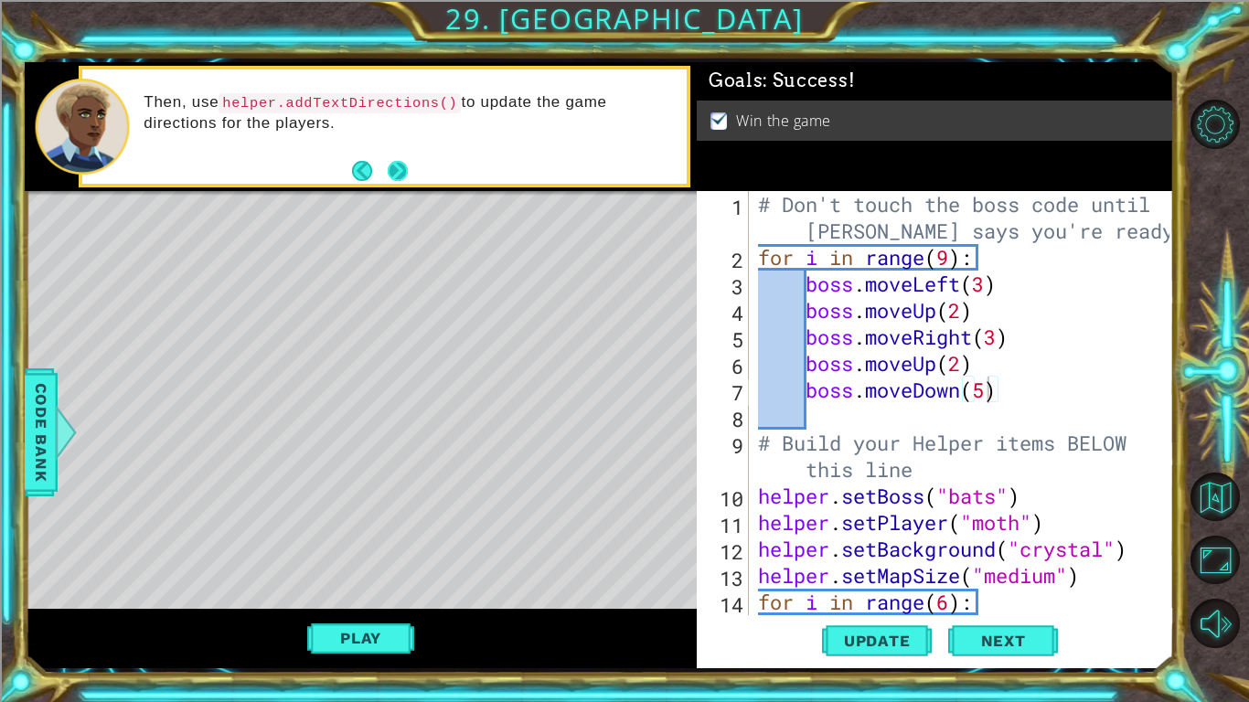
click at [402, 169] on button "Next" at bounding box center [397, 170] width 27 height 27
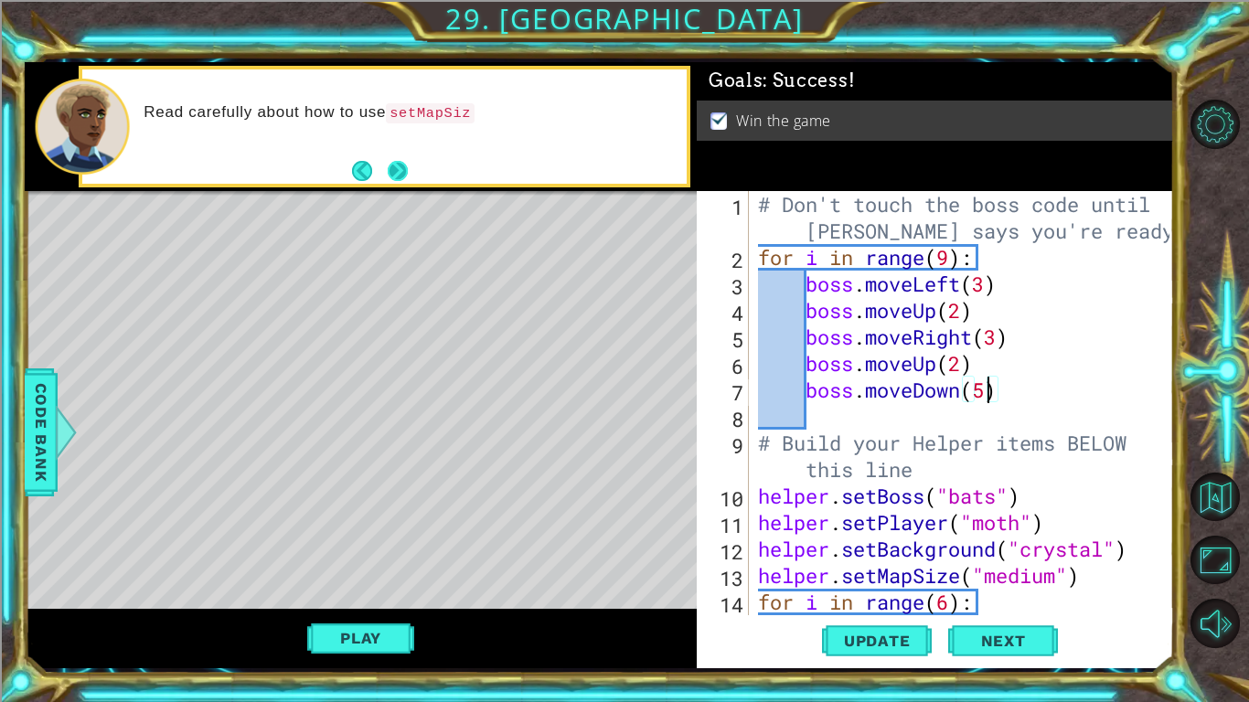
click at [396, 174] on button "Next" at bounding box center [398, 171] width 22 height 22
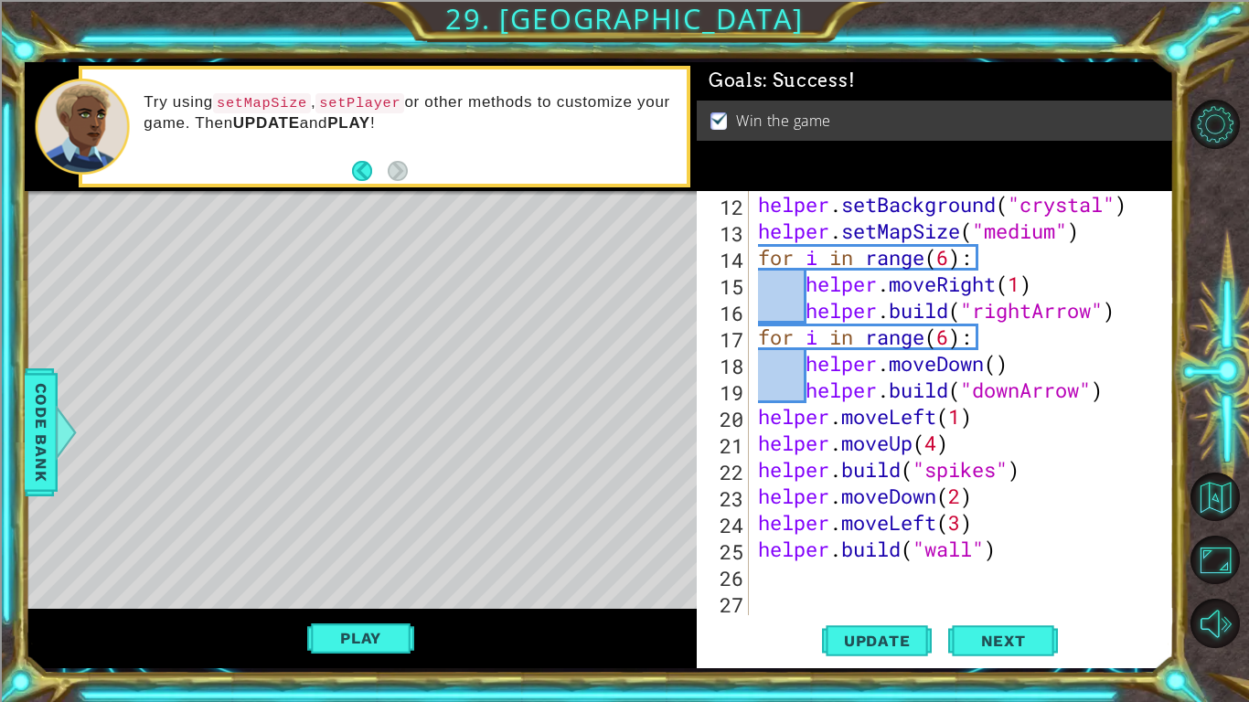
scroll to position [0, 0]
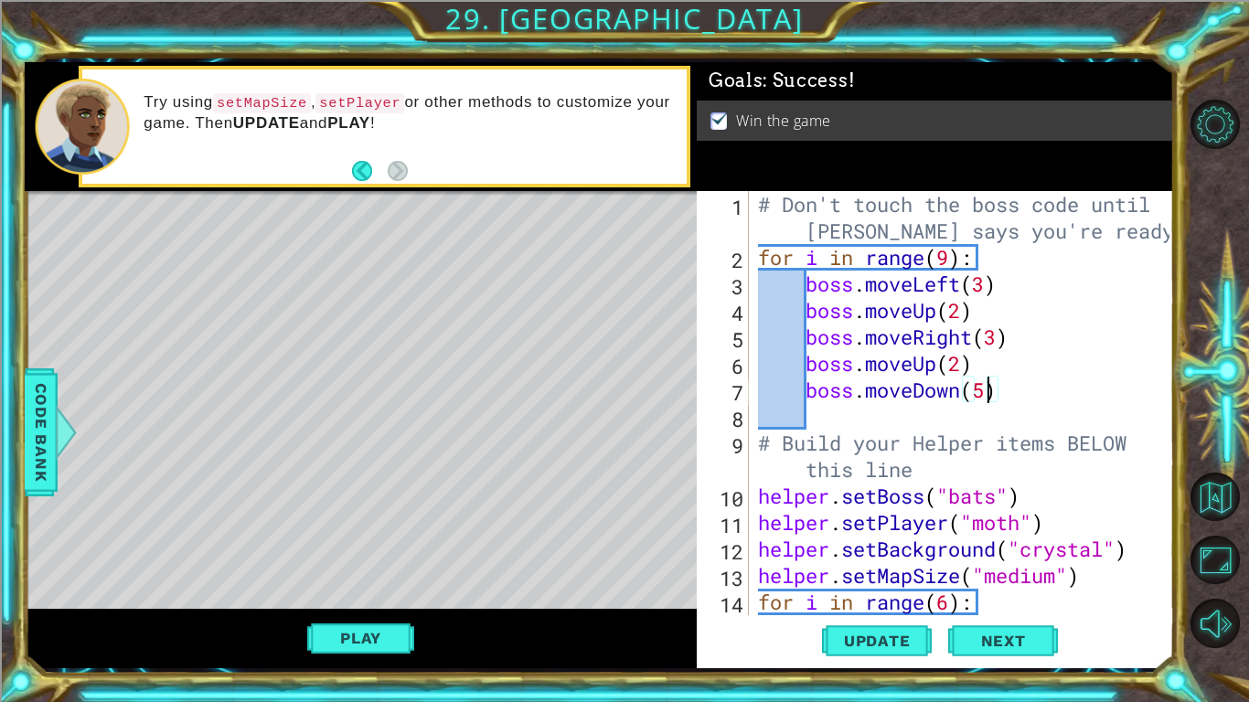
click at [859, 410] on div "# Don't touch the boss code until [PERSON_NAME] says you're ready! for i in ran…" at bounding box center [966, 443] width 424 height 504
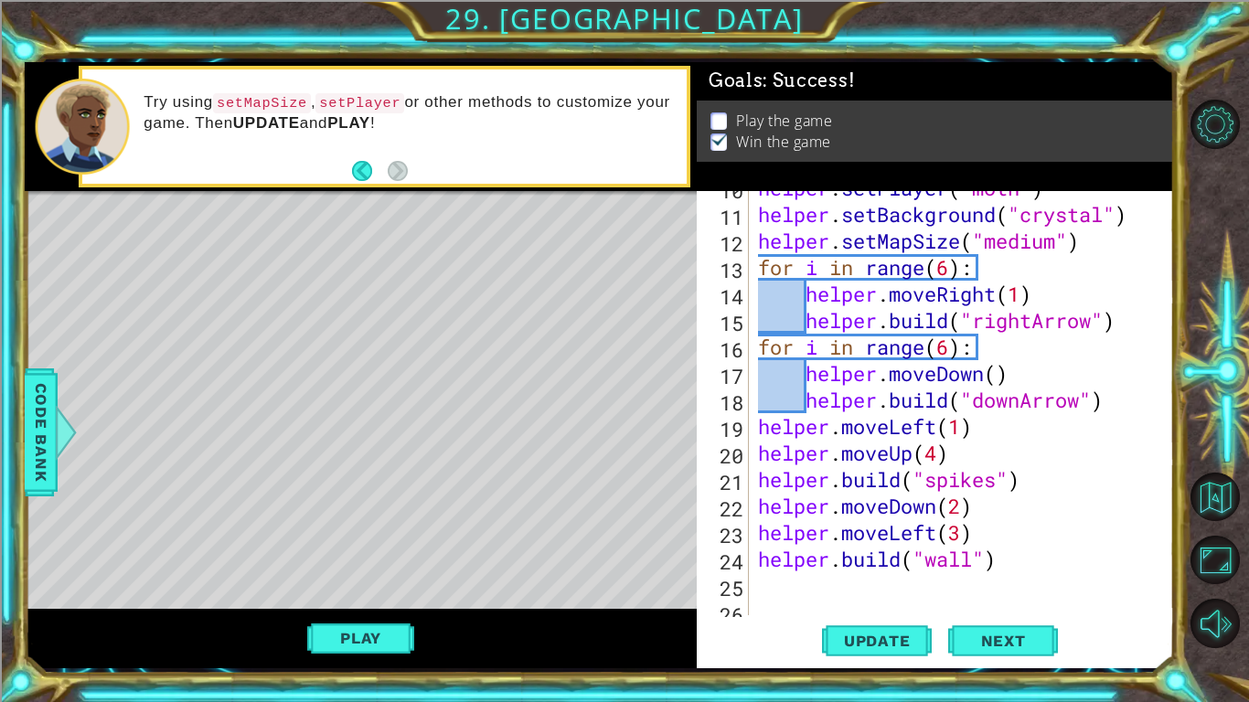
scroll to position [309, 0]
click at [1012, 474] on div "helper . setPlayer ( "moth" ) helper . setBackground ( "crystal" ) helper . set…" at bounding box center [966, 413] width 424 height 477
click at [1015, 449] on div "helper . setPlayer ( "moth" ) helper . setBackground ( "crystal" ) helper . set…" at bounding box center [966, 413] width 424 height 477
click at [1023, 465] on div "helper . setPlayer ( "moth" ) helper . setBackground ( "crystal" ) helper . set…" at bounding box center [966, 413] width 424 height 477
click at [1036, 490] on div "helper . setPlayer ( "moth" ) helper . setBackground ( "crystal" ) helper . set…" at bounding box center [966, 413] width 424 height 477
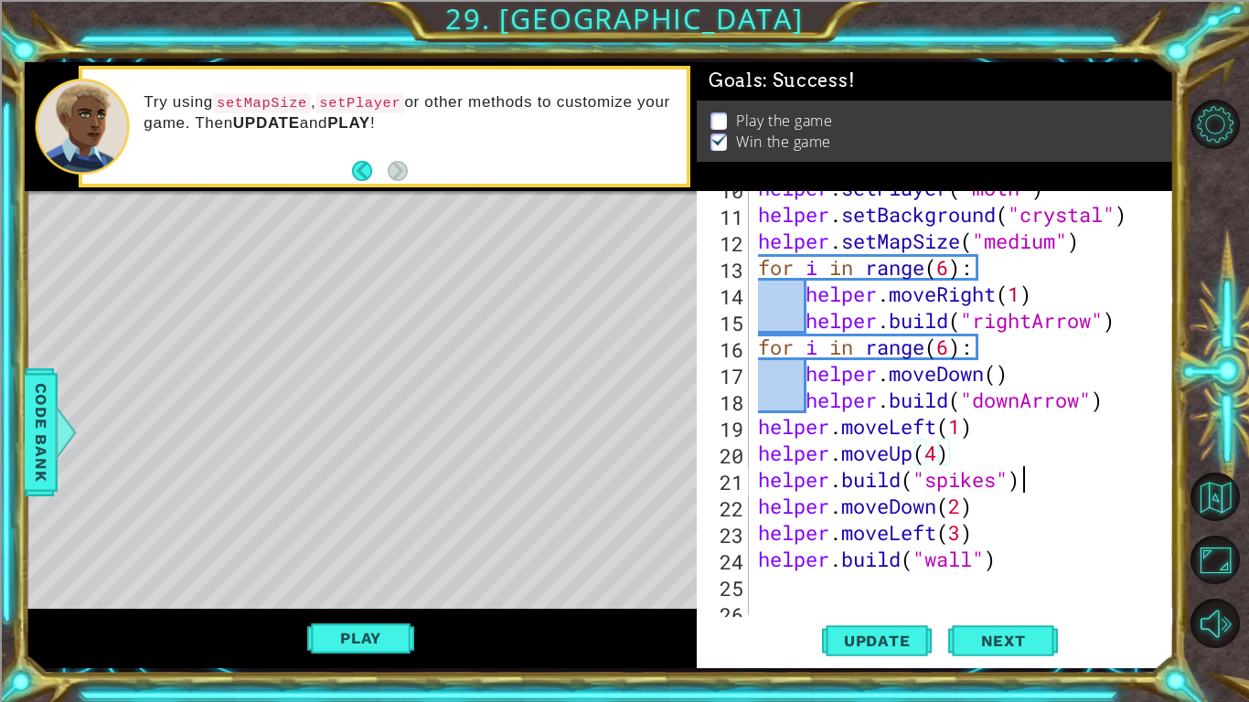
click at [960, 463] on div "helper . setPlayer ( "moth" ) helper . setBackground ( "crystal" ) helper . set…" at bounding box center [966, 413] width 424 height 477
type textarea "helper.moveUp(4)"
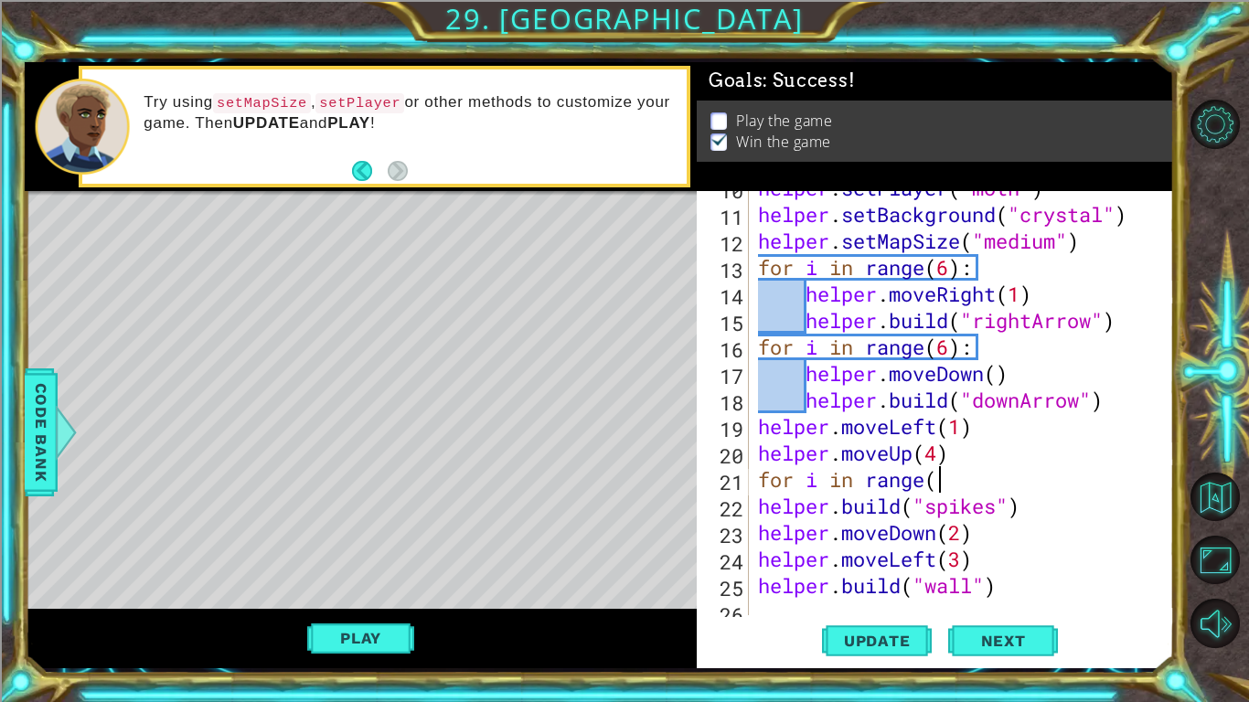
scroll to position [0, 7]
click at [754, 508] on div "helper . setPlayer ( "moth" ) helper . setBackground ( "crystal" ) helper . set…" at bounding box center [966, 413] width 424 height 477
click at [756, 537] on div "helper . setPlayer ( "moth" ) helper . setBackground ( "crystal" ) helper . set…" at bounding box center [966, 413] width 424 height 477
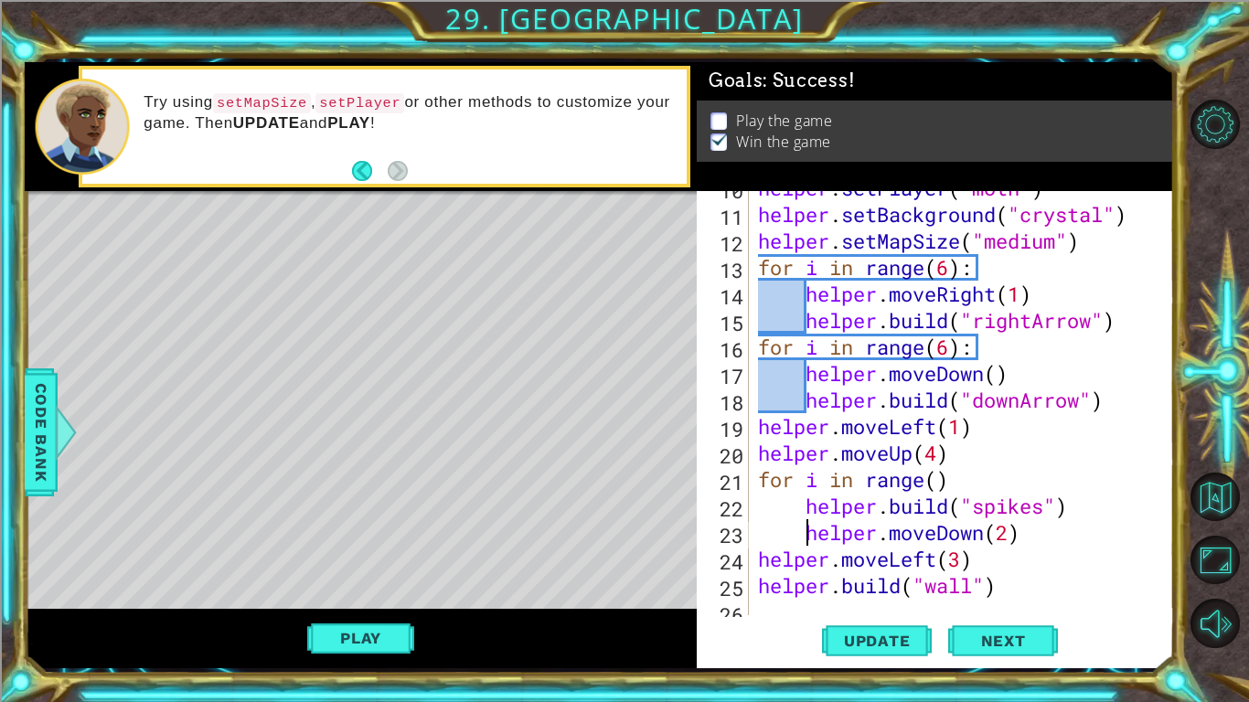
click at [763, 560] on div "helper . setPlayer ( "moth" ) helper . setBackground ( "crystal" ) helper . set…" at bounding box center [966, 413] width 424 height 477
click at [761, 582] on div "helper . setPlayer ( "moth" ) helper . setBackground ( "crystal" ) helper . set…" at bounding box center [966, 413] width 424 height 477
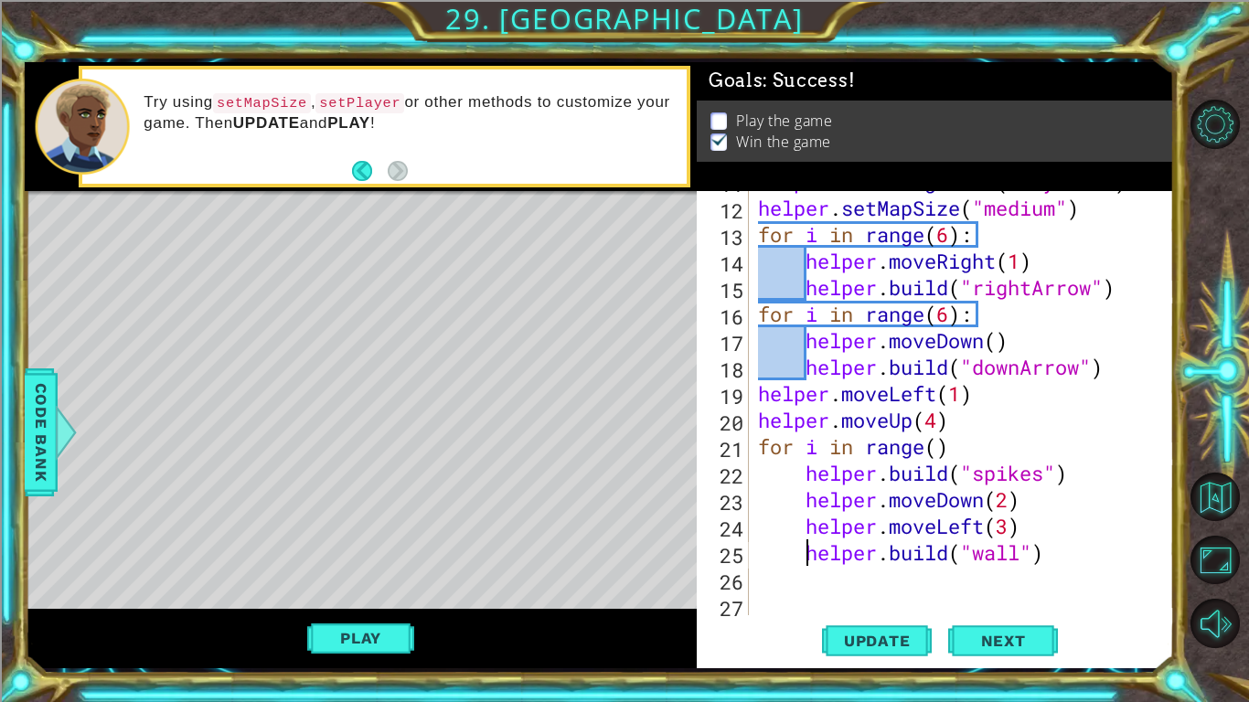
scroll to position [342, 0]
click at [804, 477] on div "helper . setBackground ( "crystal" ) helper . setMapSize ( "medium" ) for i in …" at bounding box center [966, 406] width 424 height 477
click at [804, 495] on div "helper . setBackground ( "crystal" ) helper . setMapSize ( "medium" ) for i in …" at bounding box center [966, 406] width 424 height 477
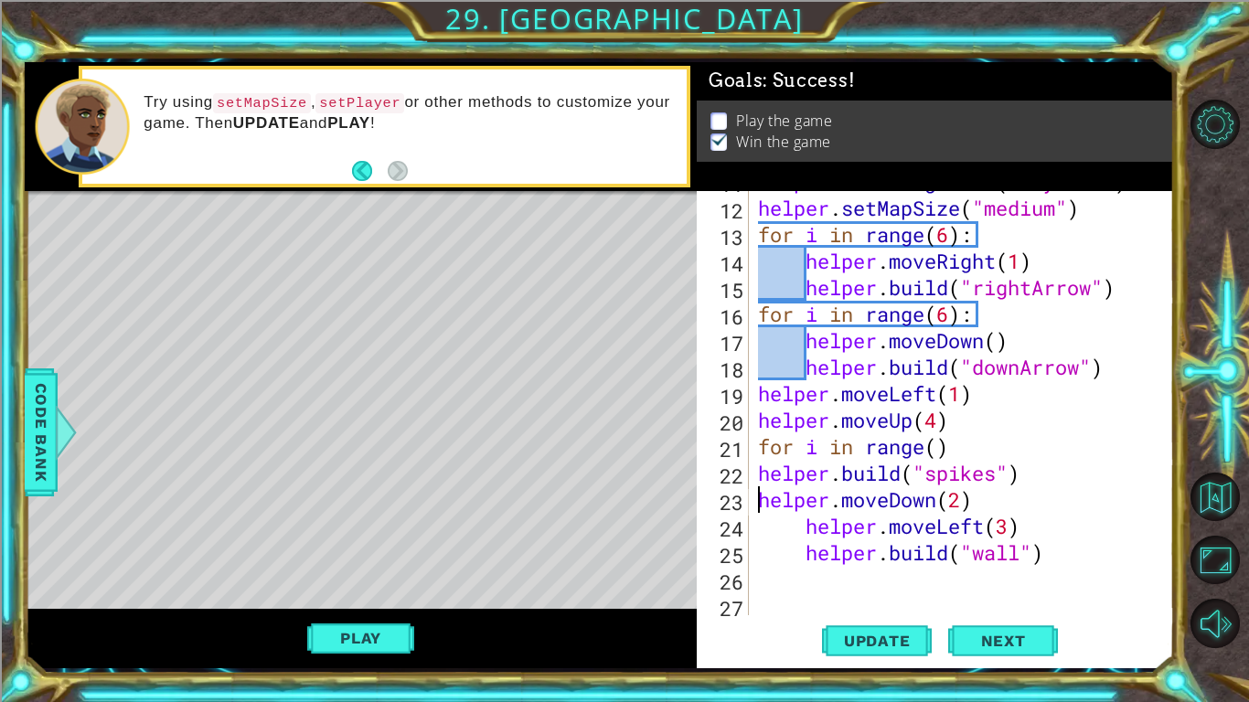
click at [801, 527] on div "helper . setBackground ( "crystal" ) helper . setMapSize ( "medium" ) for i in …" at bounding box center [966, 406] width 424 height 477
click at [802, 558] on div "helper . setBackground ( "crystal" ) helper . setMapSize ( "medium" ) for i in …" at bounding box center [966, 406] width 424 height 477
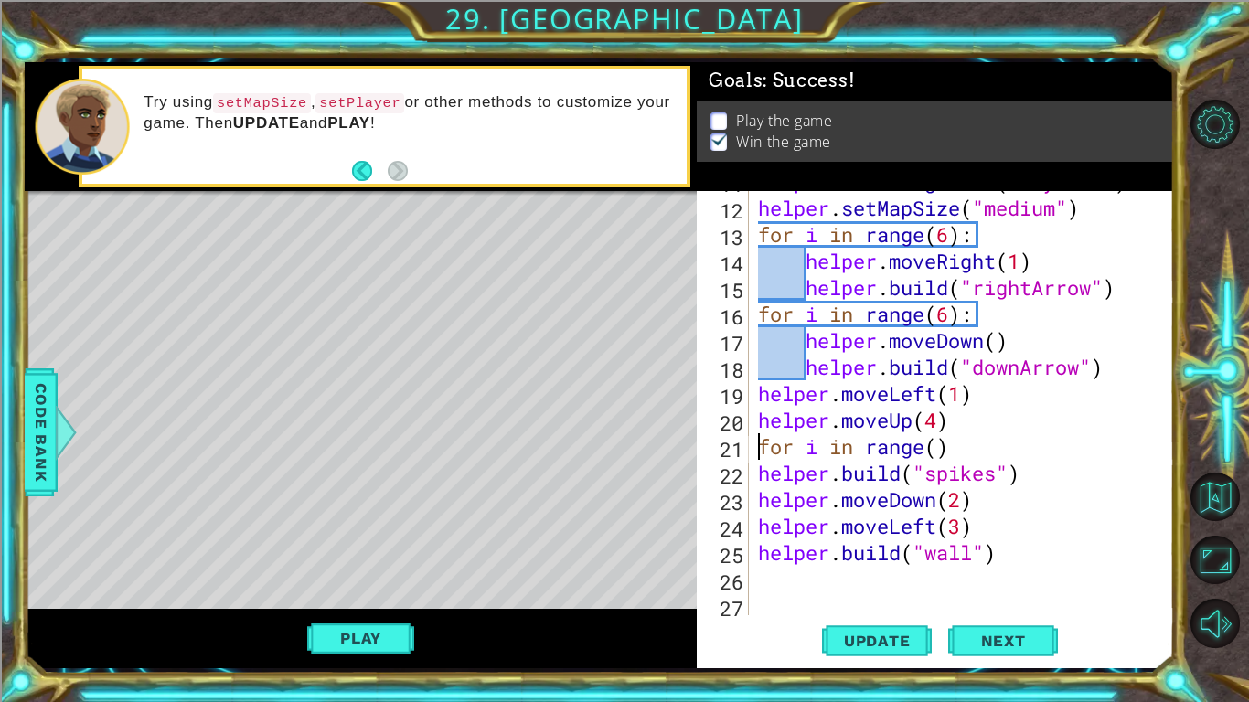
drag, startPoint x: 761, startPoint y: 448, endPoint x: 949, endPoint y: 454, distance: 188.4
click at [949, 454] on div "helper . setBackground ( "crystal" ) helper . setMapSize ( "medium" ) for i in …" at bounding box center [966, 406] width 424 height 477
type textarea "[DOMAIN_NAME]("spikes")"
type textarea "for i in range()"
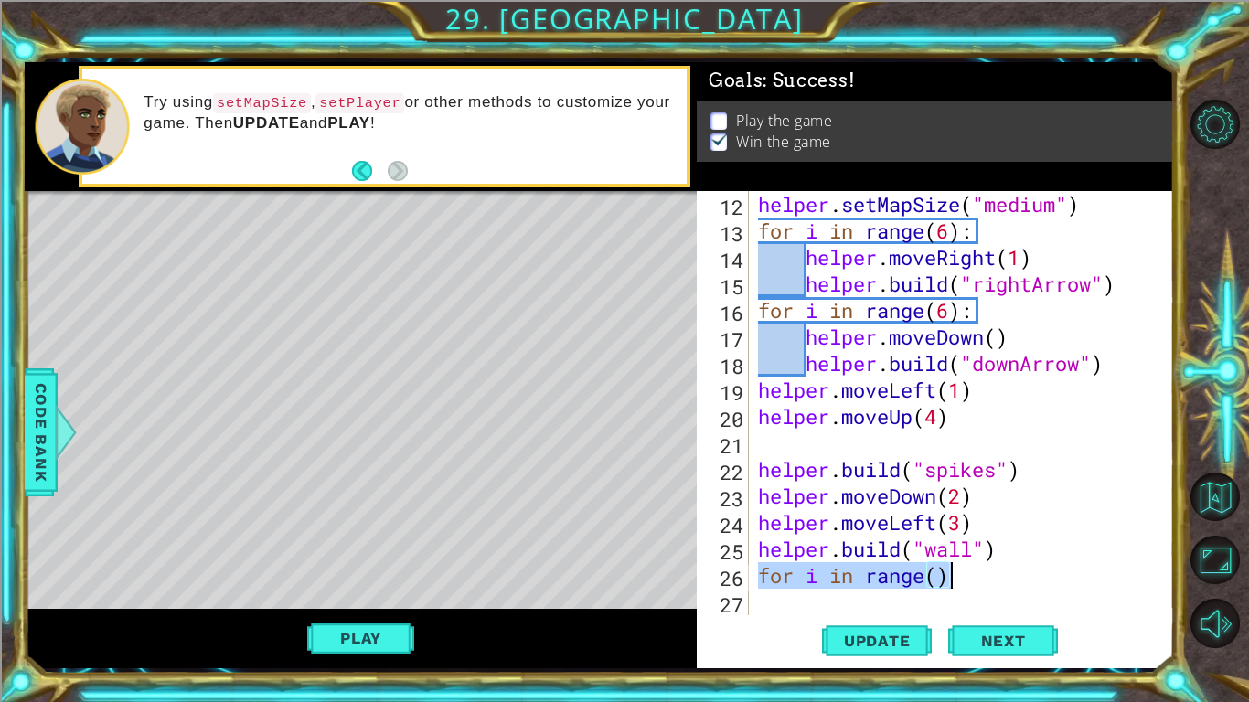
click at [759, 441] on div "helper . setMapSize ( "medium" ) for i in range ( 6 ) : helper . moveRight ( 1 …" at bounding box center [966, 429] width 424 height 477
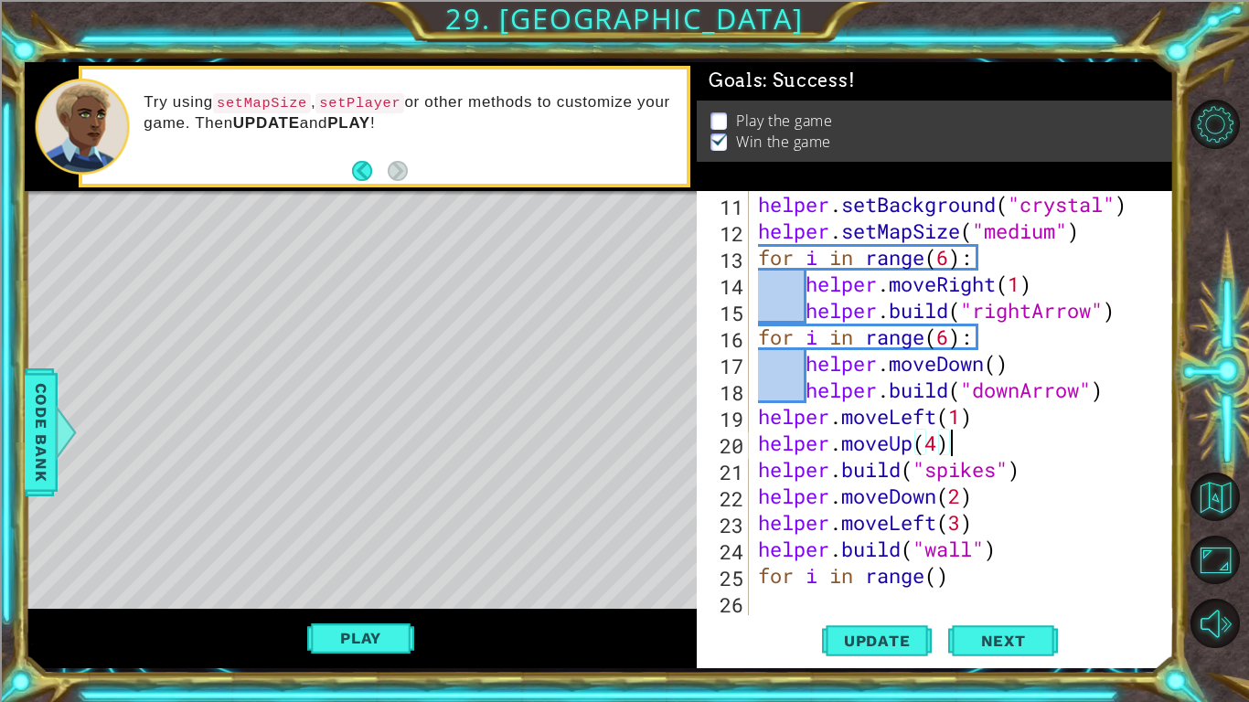
scroll to position [318, 0]
click at [842, 585] on div "helper . setBackground ( "crystal" ) helper . setMapSize ( "medium" ) for i in …" at bounding box center [966, 429] width 424 height 477
type textarea "for i in range()"
click at [855, 598] on div "helper . setBackground ( "crystal" ) helper . setMapSize ( "medium" ) for i in …" at bounding box center [966, 429] width 424 height 477
click at [879, 630] on button "Update" at bounding box center [877, 641] width 110 height 48
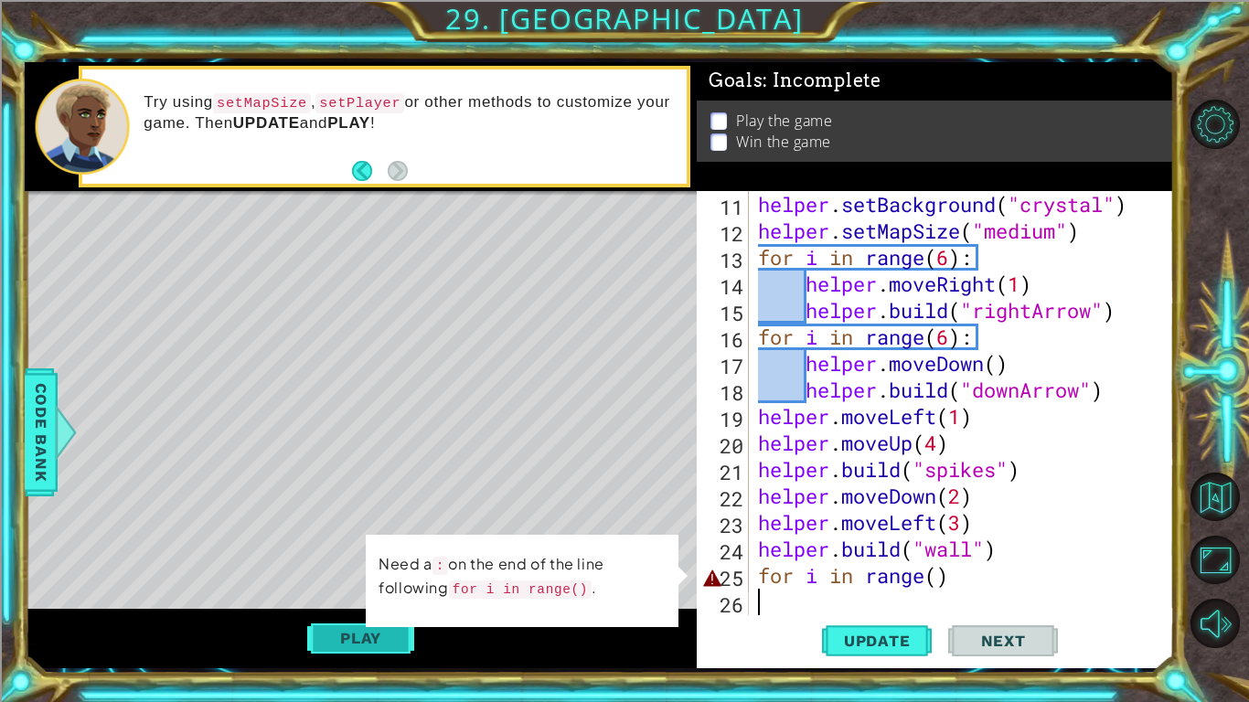
click at [359, 628] on button "Play" at bounding box center [360, 638] width 107 height 35
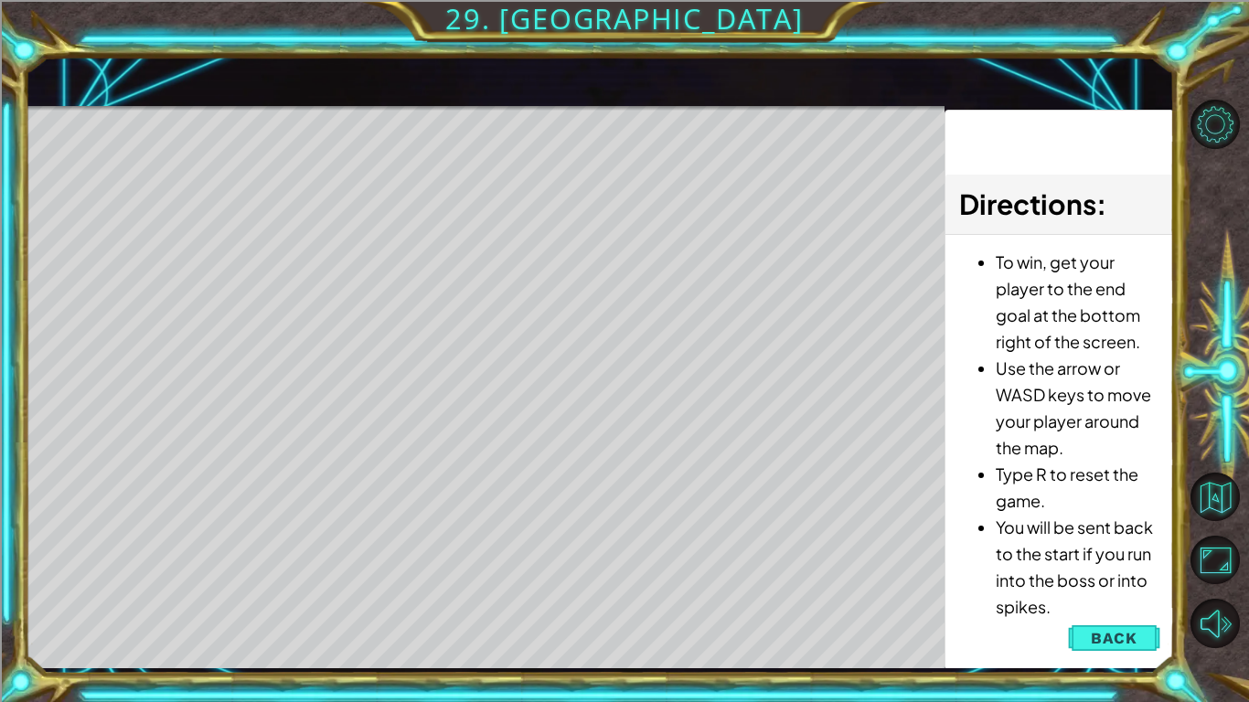
drag, startPoint x: 1091, startPoint y: 479, endPoint x: 1096, endPoint y: 499, distance: 20.6
click at [1091, 480] on li "Type R to reset the game." at bounding box center [1078, 487] width 164 height 53
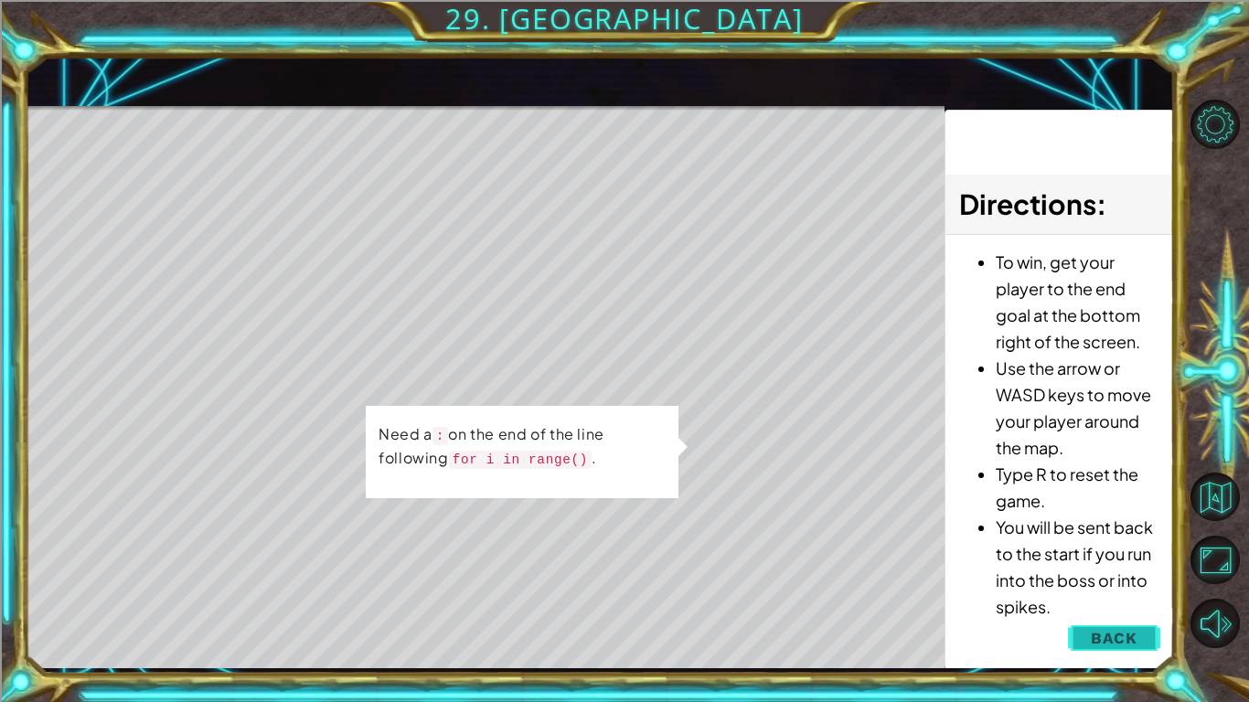
click at [1123, 634] on span "Back" at bounding box center [1114, 638] width 47 height 18
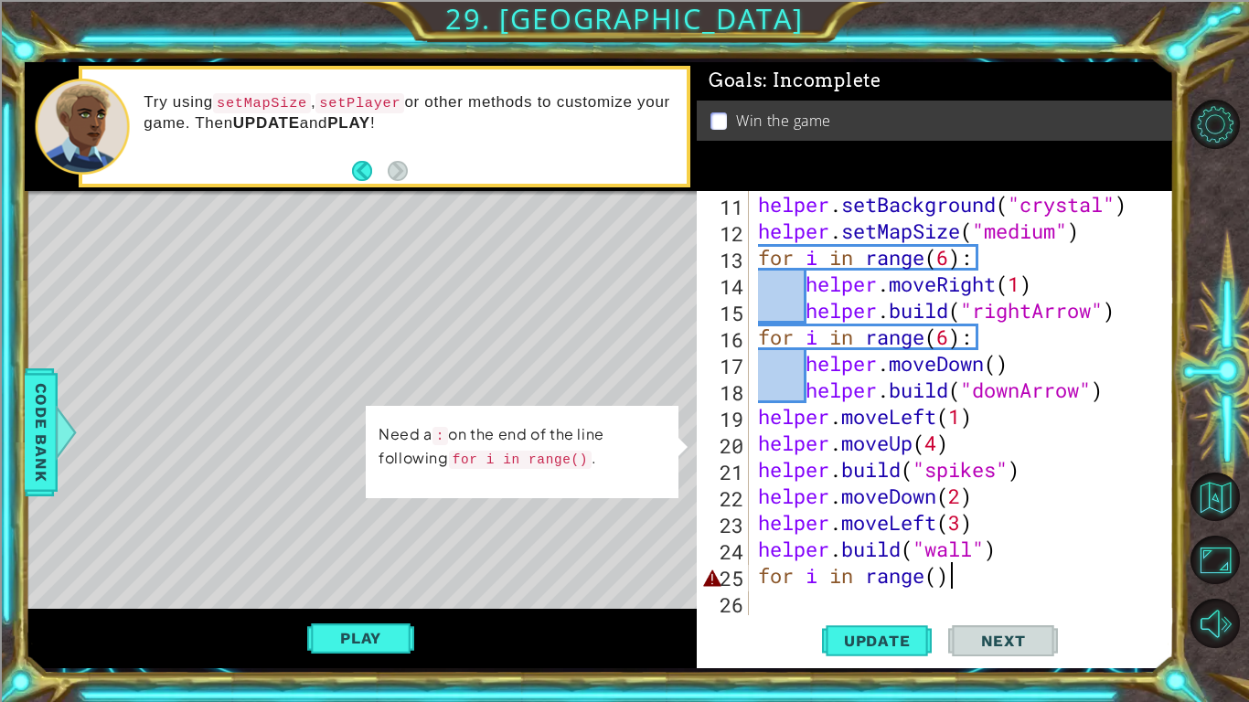
click at [973, 577] on div "helper . setBackground ( "crystal" ) helper . setMapSize ( "medium" ) for i in …" at bounding box center [966, 429] width 424 height 477
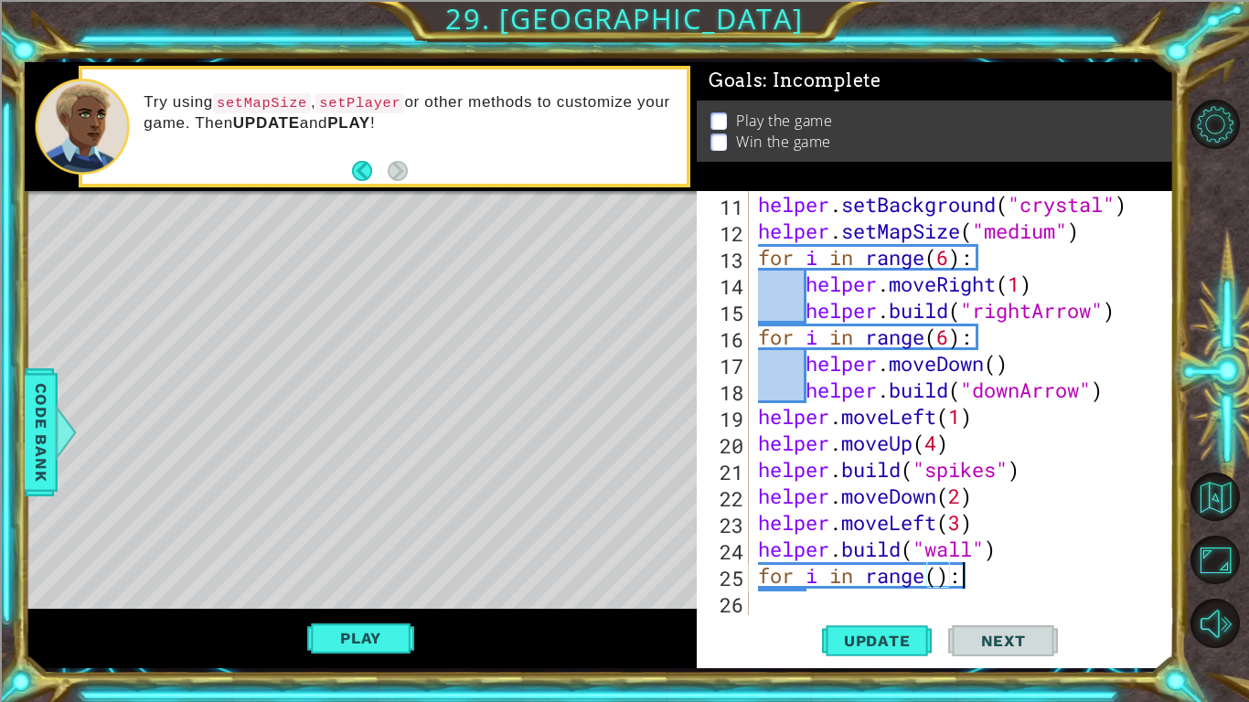
scroll to position [0, 8]
type textarea "for i in range():"
click at [884, 640] on span "Update" at bounding box center [876, 641] width 103 height 18
click at [964, 589] on div "helper . setBackground ( "crystal" ) helper . setMapSize ( "medium" ) for i in …" at bounding box center [966, 429] width 424 height 477
click at [965, 601] on div "helper . setBackground ( "crystal" ) helper . setMapSize ( "medium" ) for i in …" at bounding box center [966, 429] width 424 height 477
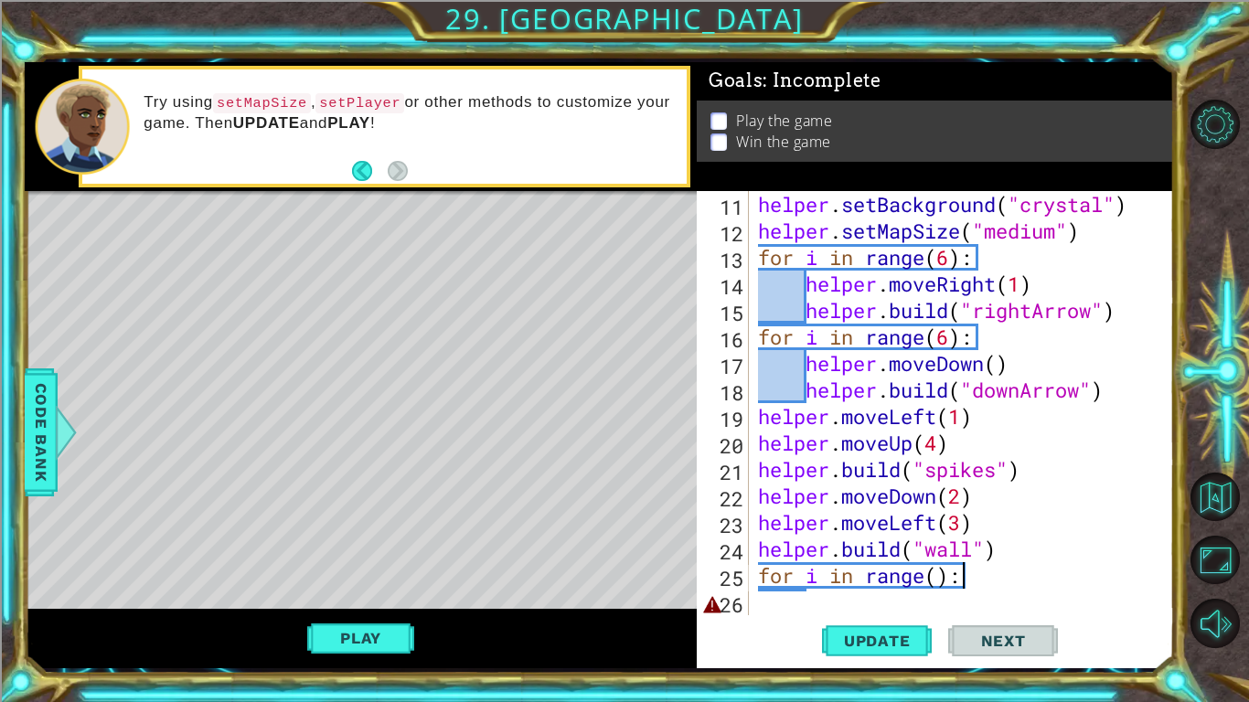
scroll to position [0, 0]
click at [927, 627] on button "Update" at bounding box center [877, 641] width 110 height 48
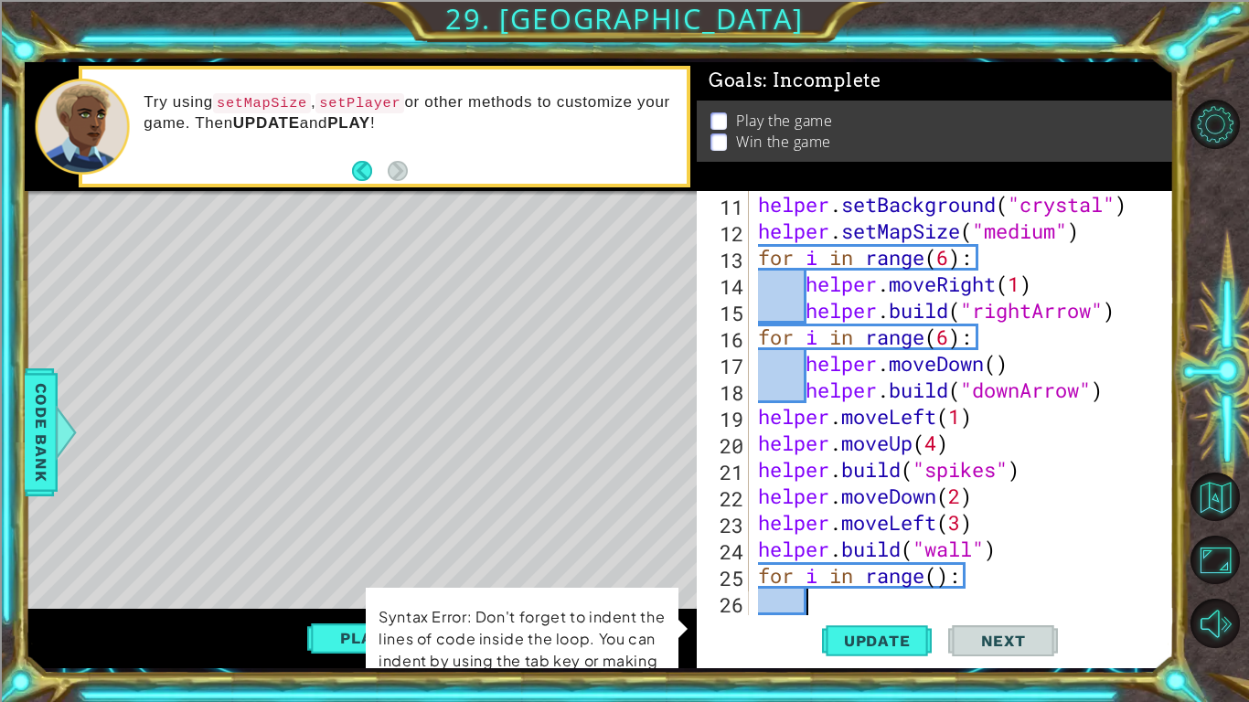
drag, startPoint x: 919, startPoint y: 601, endPoint x: 754, endPoint y: 573, distance: 166.8
click at [754, 573] on div "helper . setBackground ( "crystal" ) helper . setMapSize ( "medium" ) for i in …" at bounding box center [966, 429] width 424 height 477
type textarea "for i in range():"
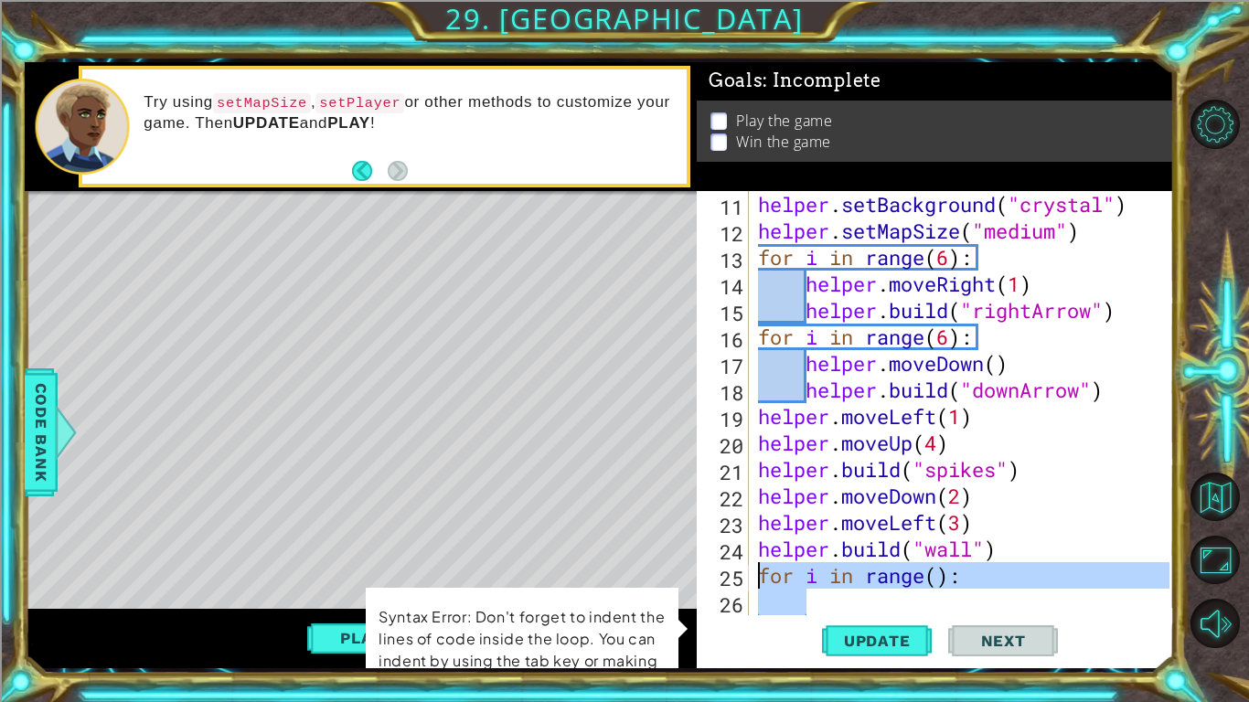
type textarea "[DOMAIN_NAME]("wall")"
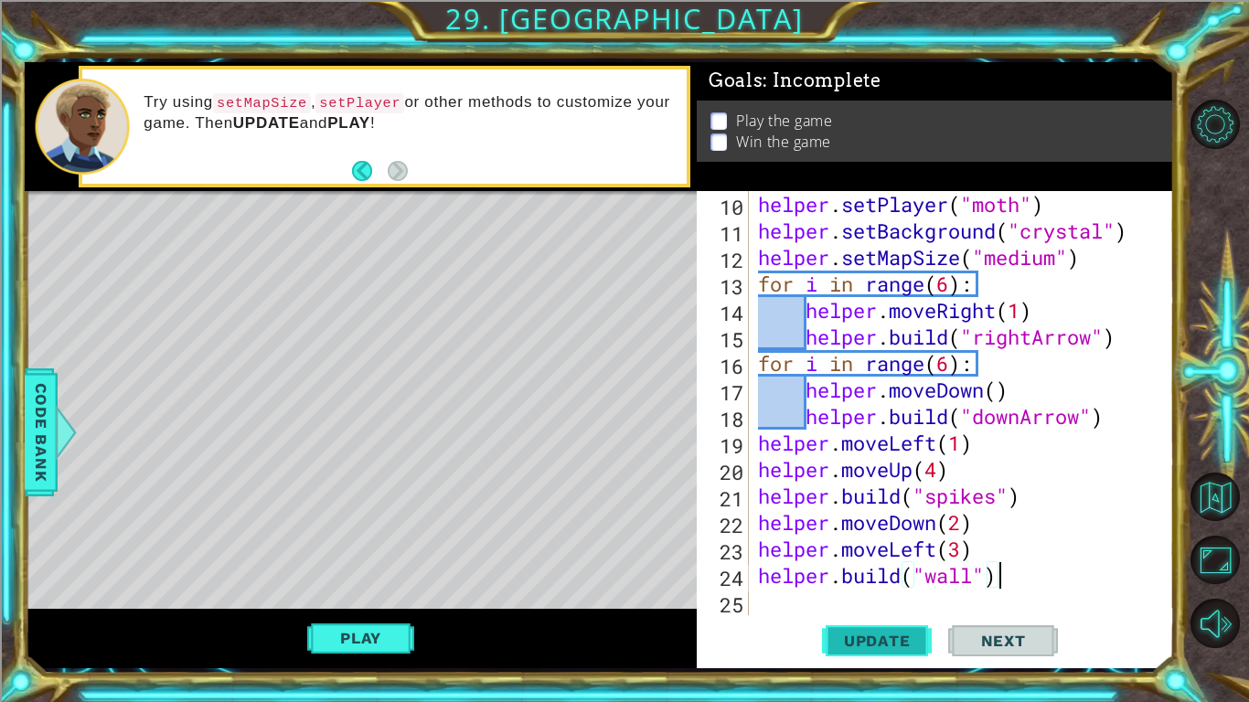
scroll to position [292, 0]
click at [908, 640] on span "Update" at bounding box center [876, 641] width 103 height 18
click at [910, 640] on span "Update" at bounding box center [876, 641] width 103 height 18
click at [387, 628] on button "Play" at bounding box center [360, 638] width 107 height 35
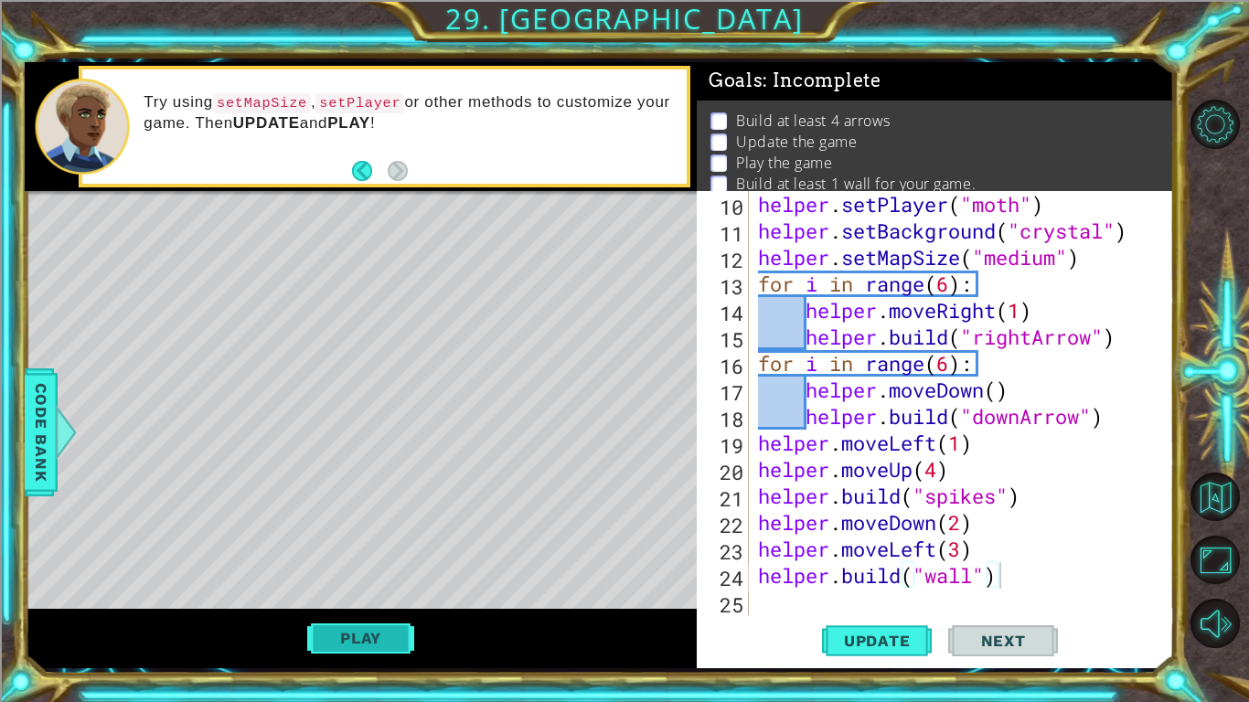
click at [389, 644] on button "Play" at bounding box center [360, 638] width 107 height 35
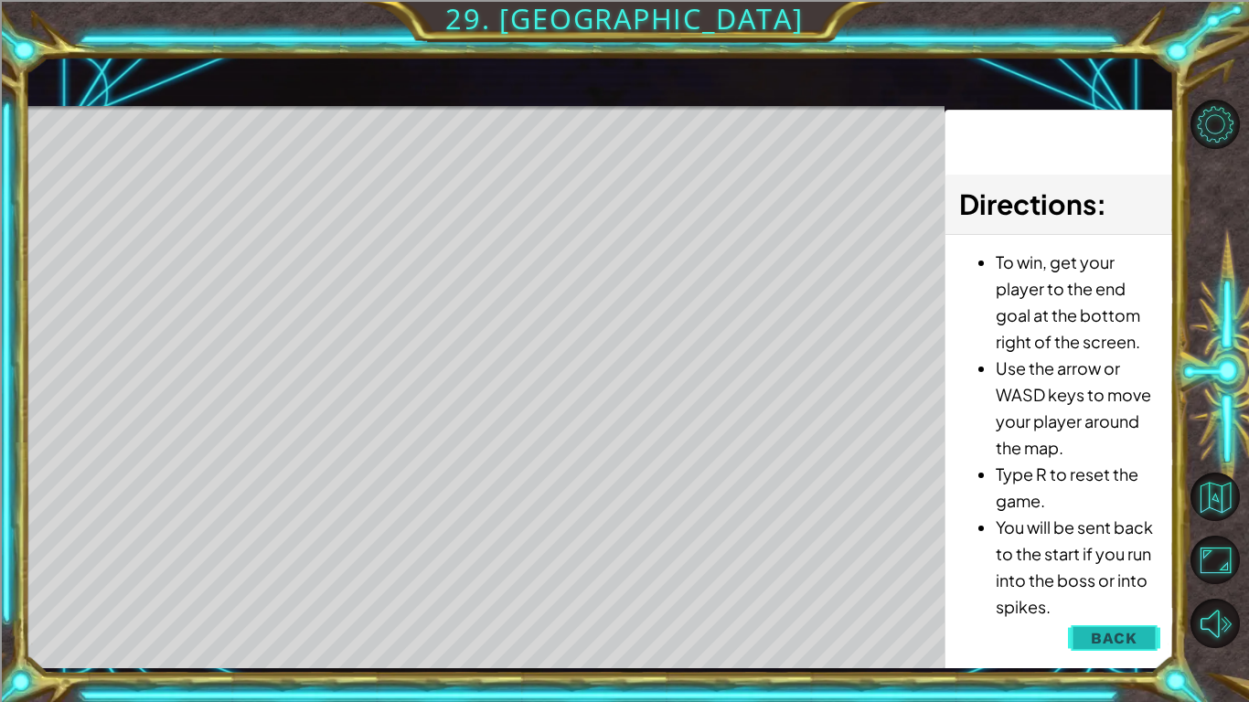
click at [1123, 648] on button "Back" at bounding box center [1114, 638] width 92 height 37
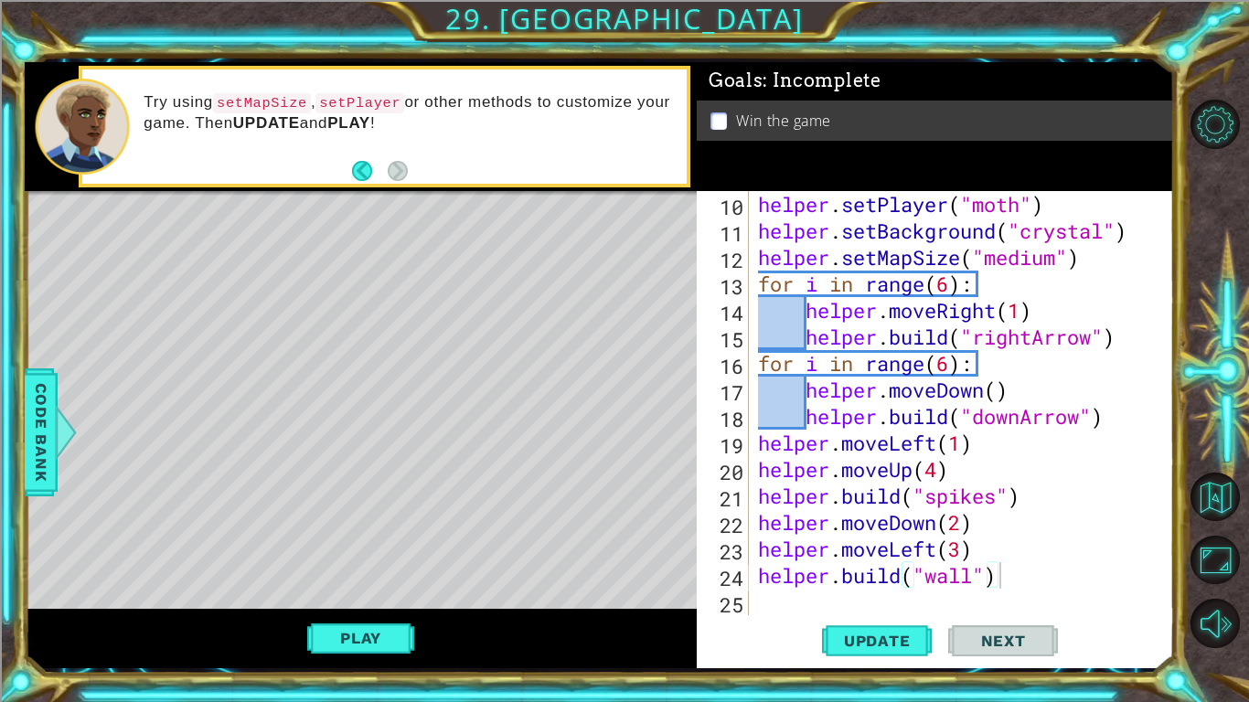
click at [876, 645] on span "Update" at bounding box center [876, 641] width 103 height 18
click at [408, 645] on button "Play" at bounding box center [360, 638] width 107 height 35
click at [382, 657] on div "Play" at bounding box center [361, 638] width 672 height 59
click at [379, 642] on button "Play" at bounding box center [360, 638] width 107 height 35
